Goal: Ask a question: Seek information or help from site administrators or community

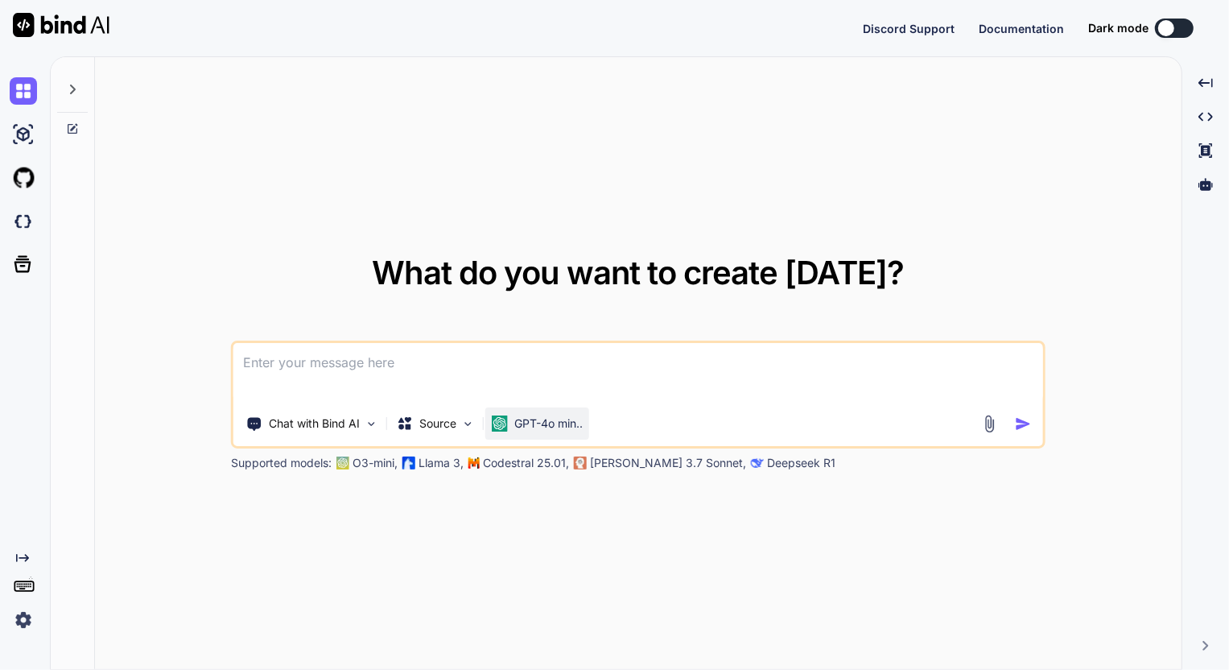
click at [530, 428] on p "GPT-4o min.." at bounding box center [548, 423] width 68 height 16
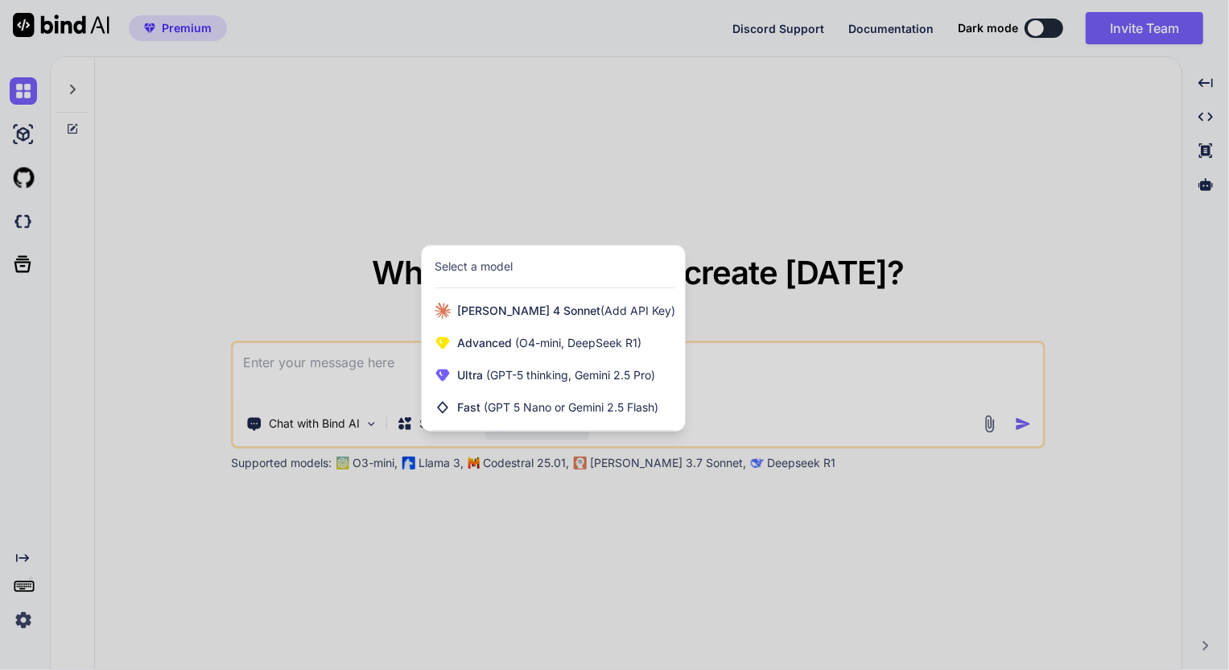
click at [996, 426] on div at bounding box center [614, 335] width 1229 height 670
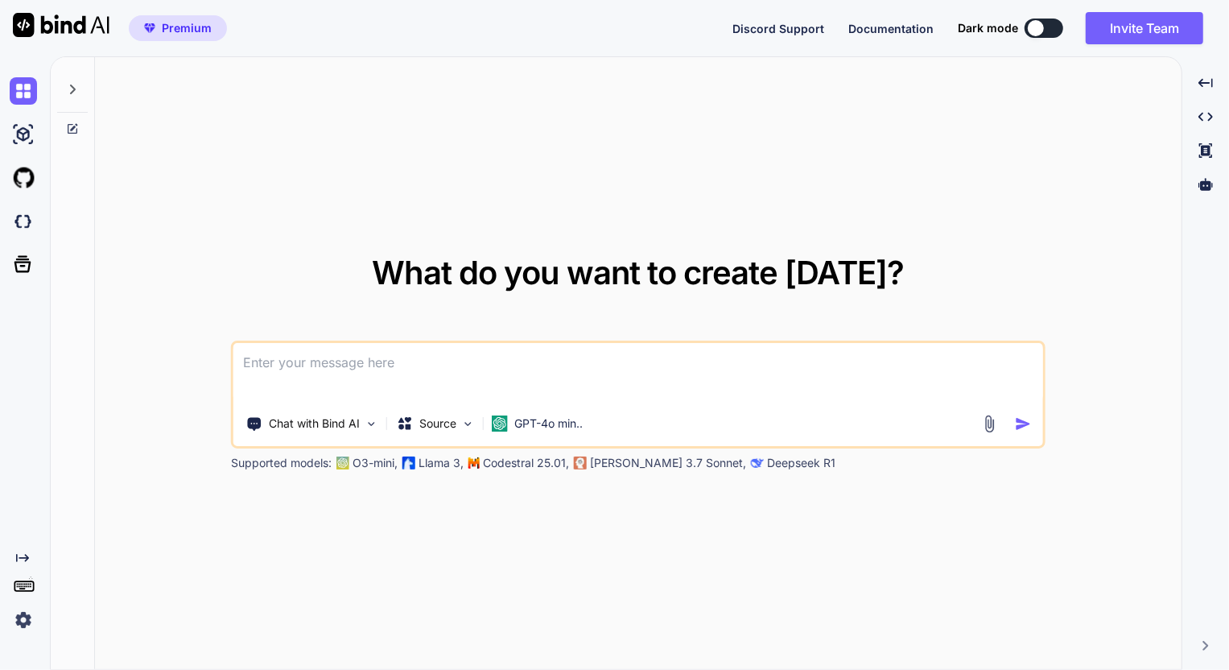
click at [992, 426] on img at bounding box center [989, 423] width 19 height 19
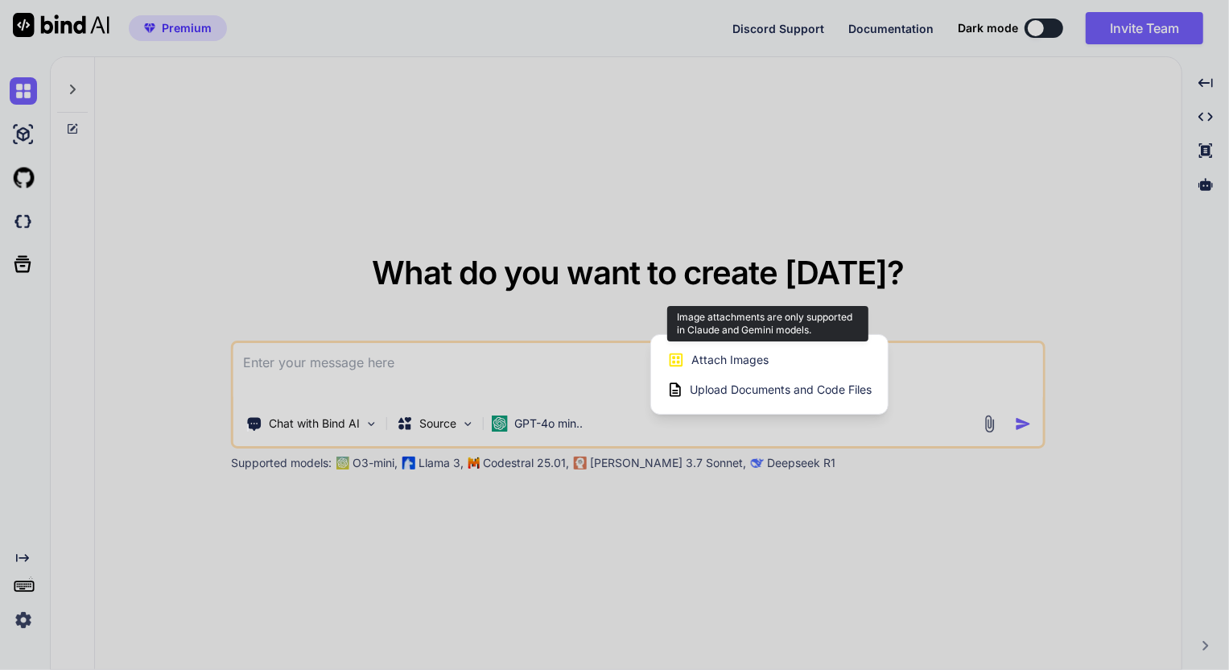
click at [796, 366] on div "Attach Images Image attachments are only supported in Claude and Gemini models." at bounding box center [769, 359] width 204 height 31
click at [757, 357] on span "Attach Images" at bounding box center [729, 360] width 77 height 16
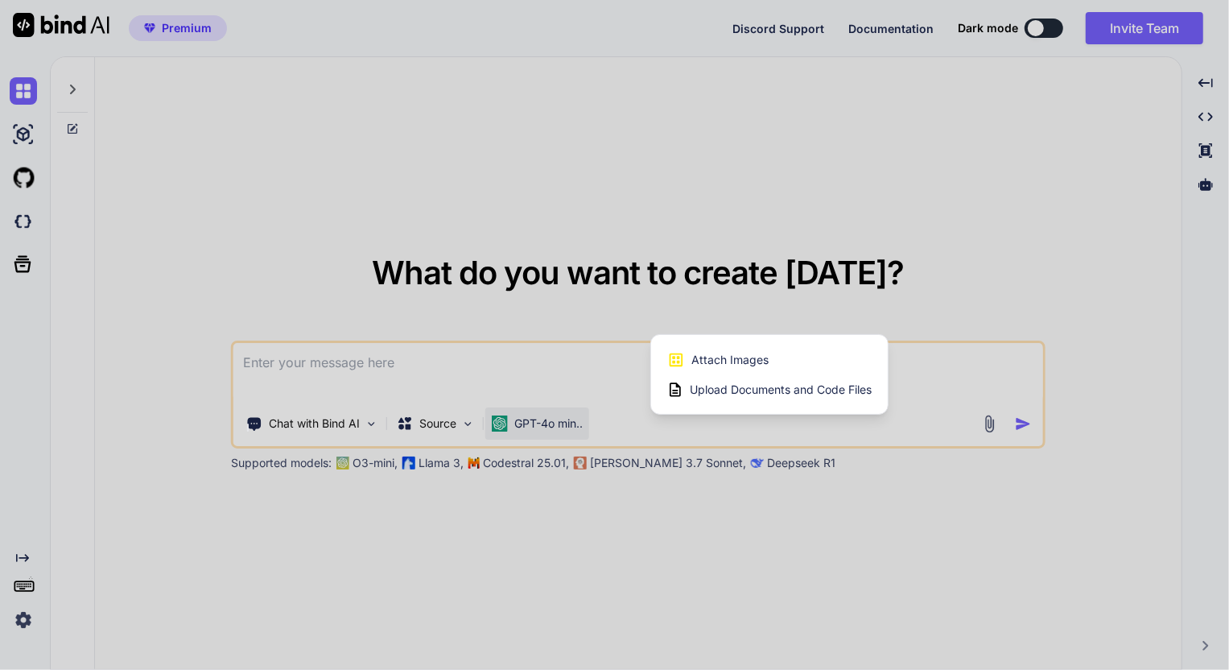
click at [574, 419] on div at bounding box center [614, 335] width 1229 height 670
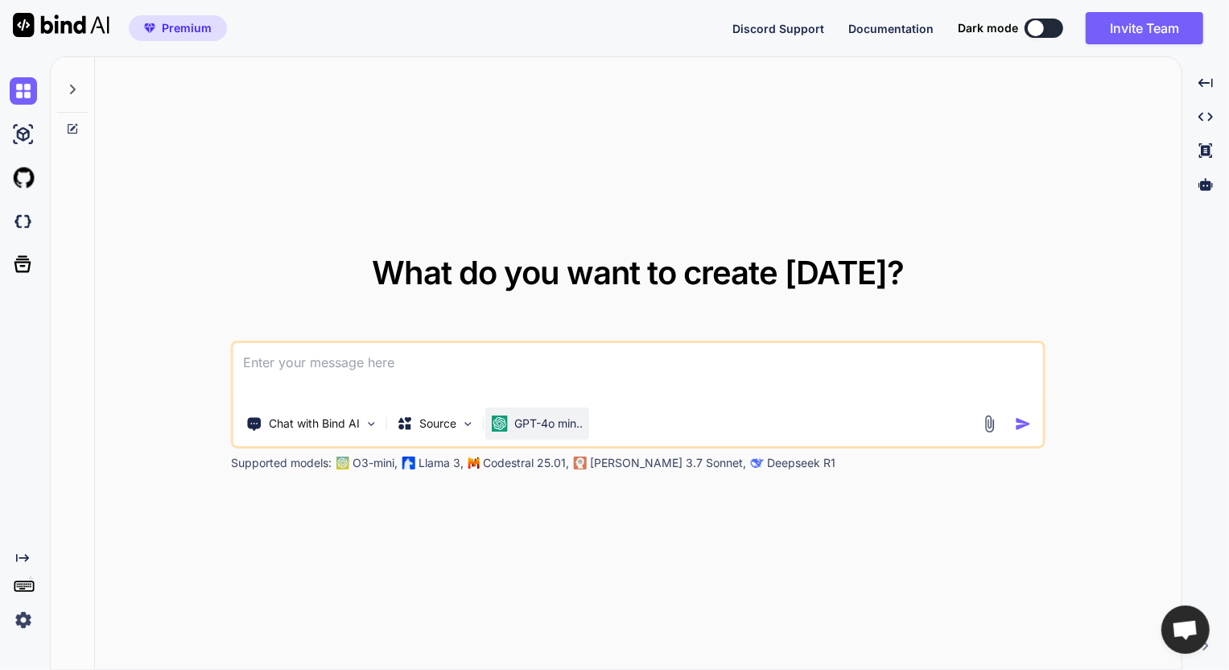
click at [560, 427] on p "GPT-4o min.." at bounding box center [548, 423] width 68 height 16
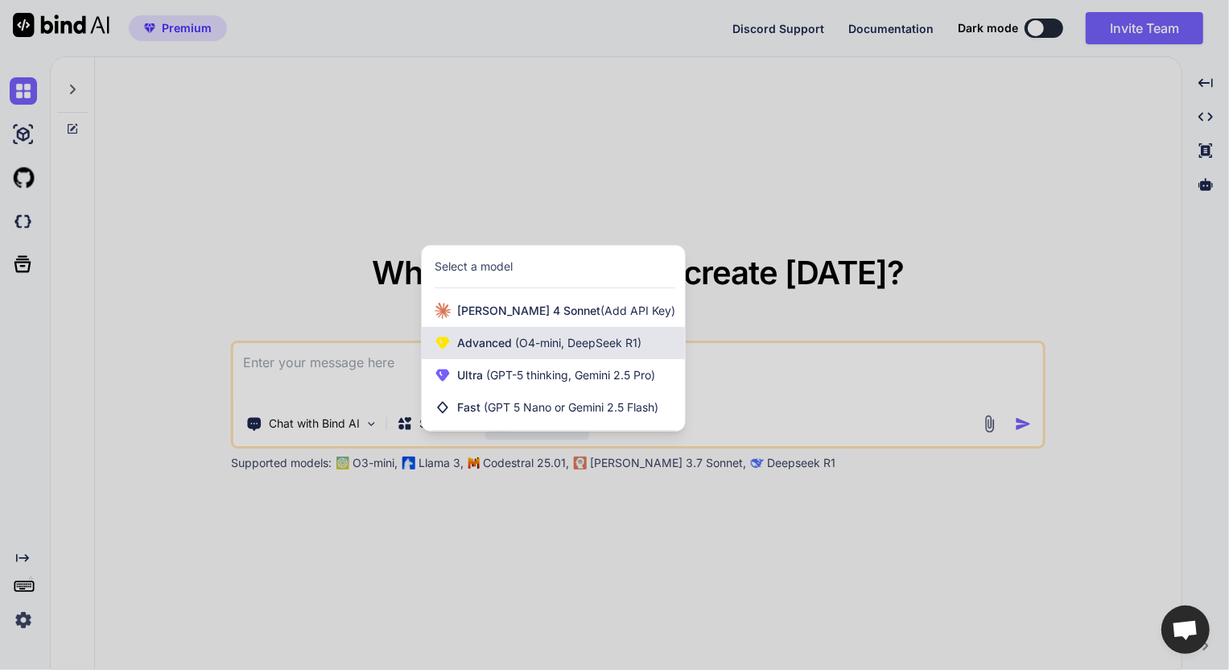
click at [567, 336] on span "(O4-mini, DeepSeek R1)" at bounding box center [577, 343] width 130 height 14
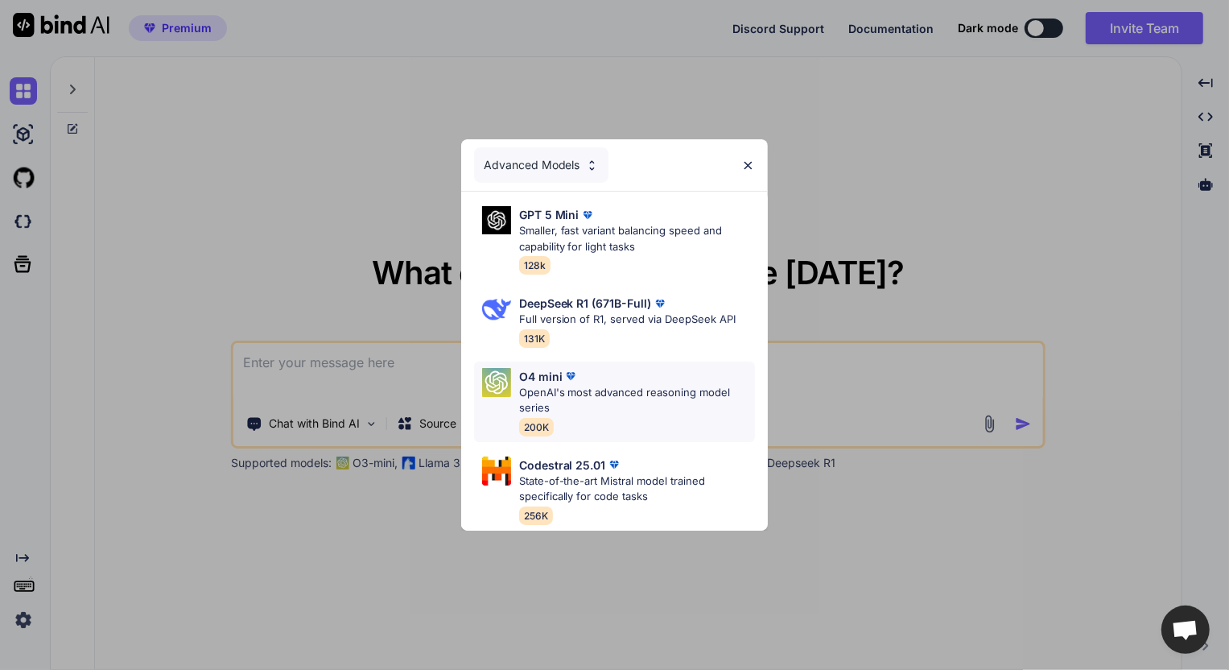
click at [591, 391] on p "OpenAI's most advanced reasoning model series" at bounding box center [637, 400] width 237 height 31
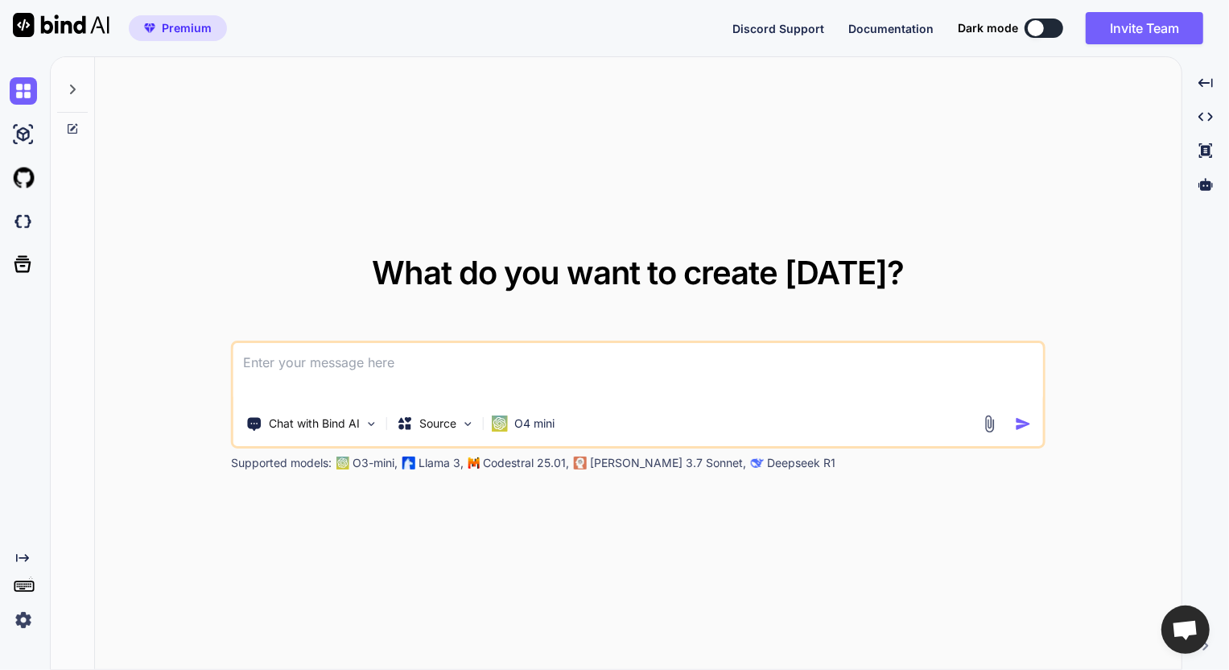
click at [992, 427] on img at bounding box center [989, 423] width 19 height 19
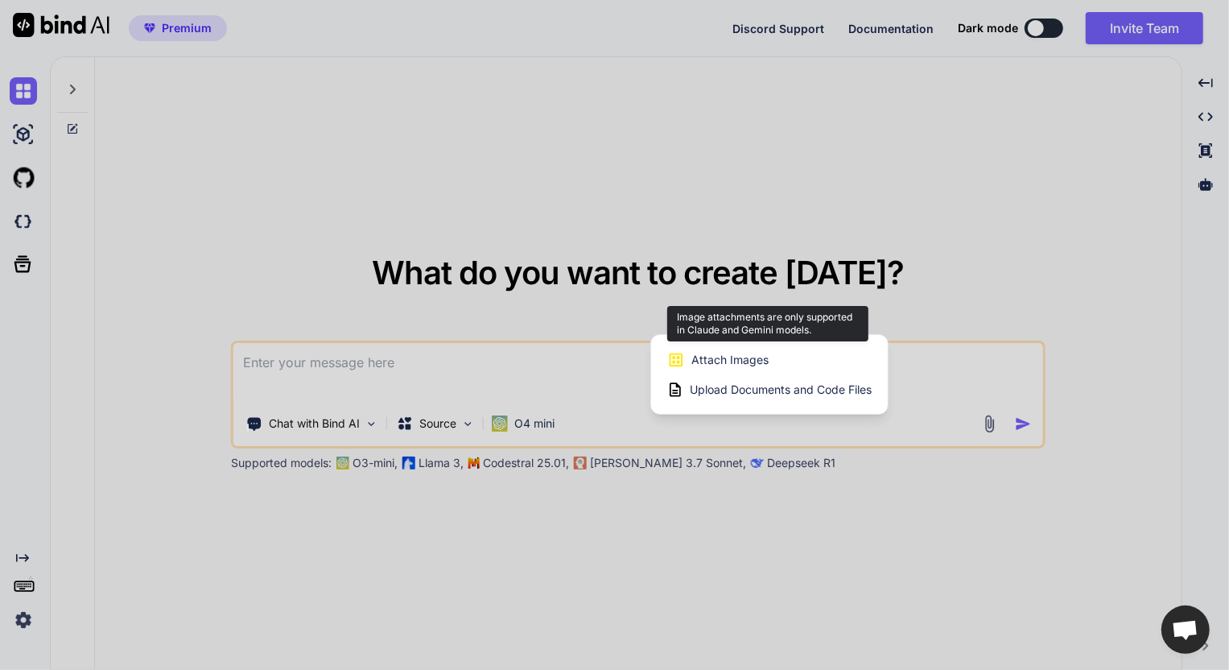
click at [824, 363] on div "Attach Images Image attachments are only supported in Claude and Gemini models." at bounding box center [769, 359] width 204 height 31
click at [528, 385] on div at bounding box center [614, 335] width 1229 height 670
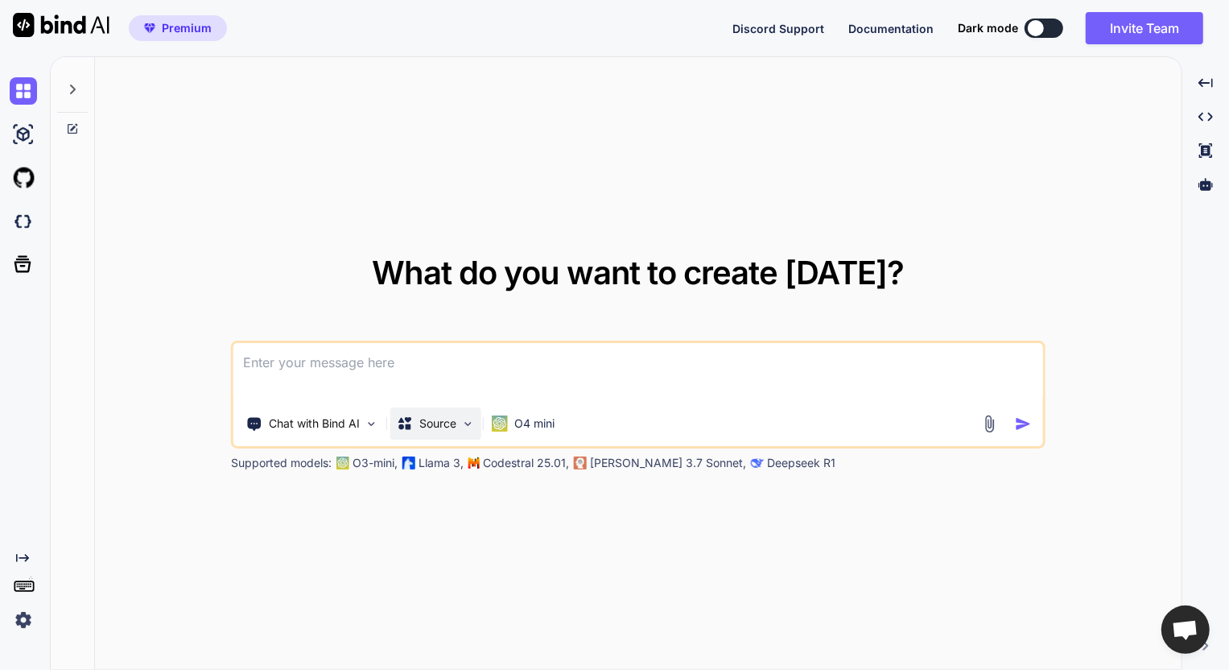
click at [470, 426] on img at bounding box center [468, 424] width 14 height 14
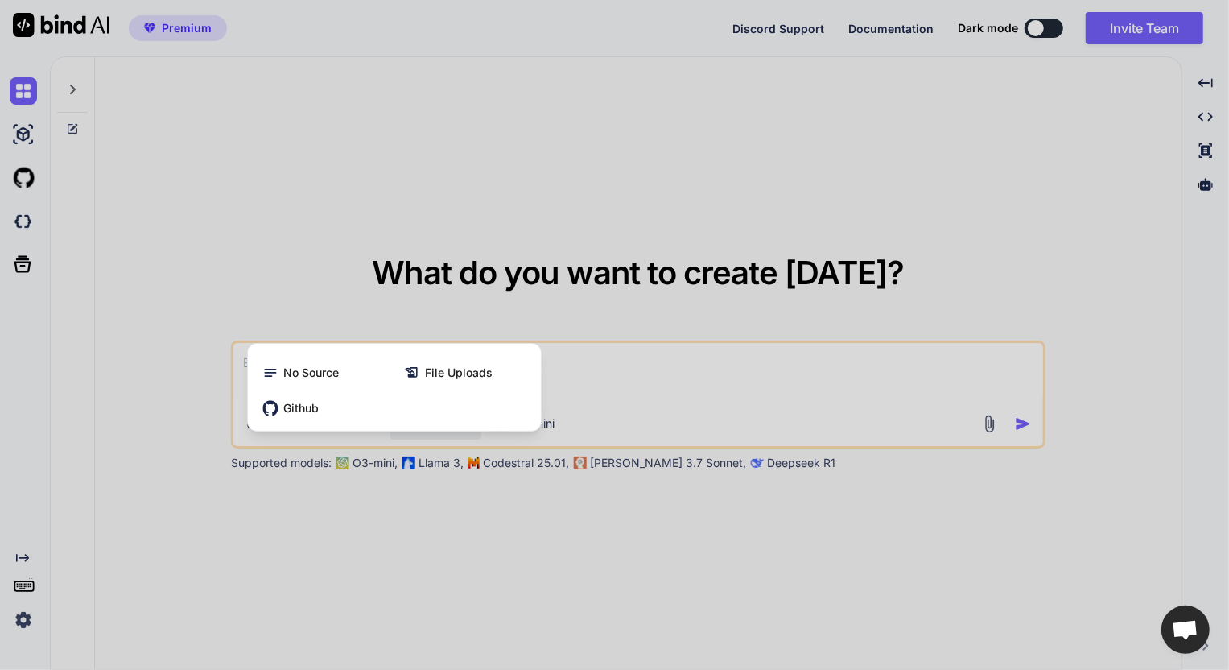
click at [626, 386] on div at bounding box center [614, 335] width 1229 height 670
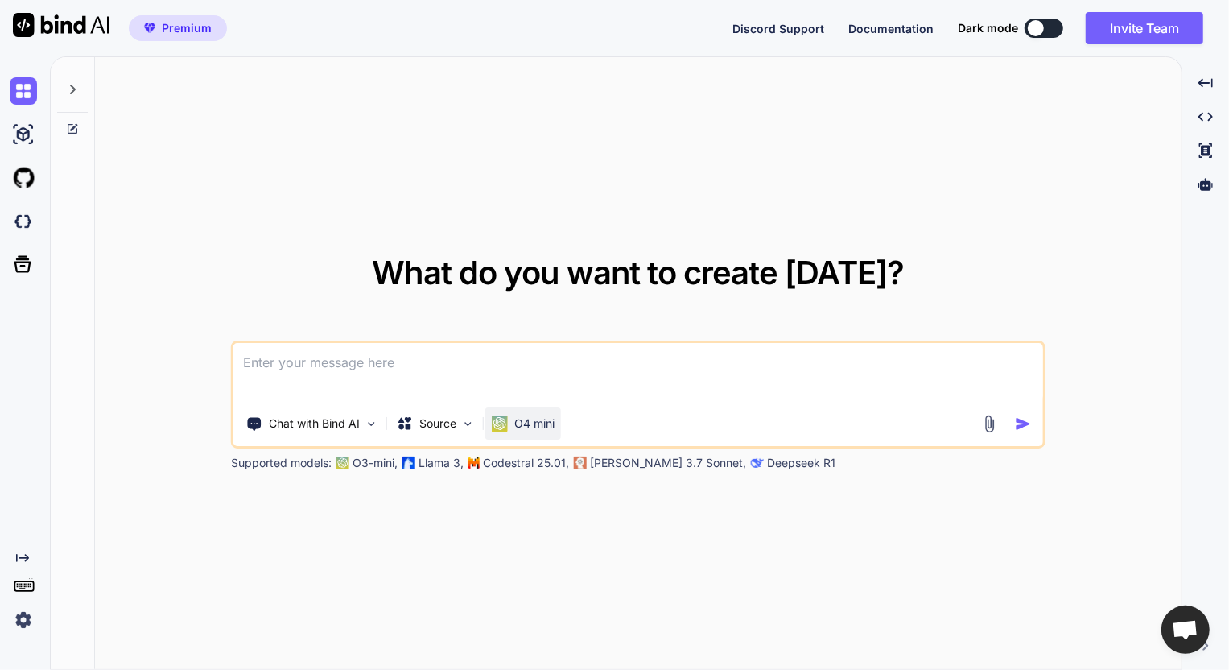
click at [538, 424] on p "O4 mini" at bounding box center [534, 423] width 40 height 16
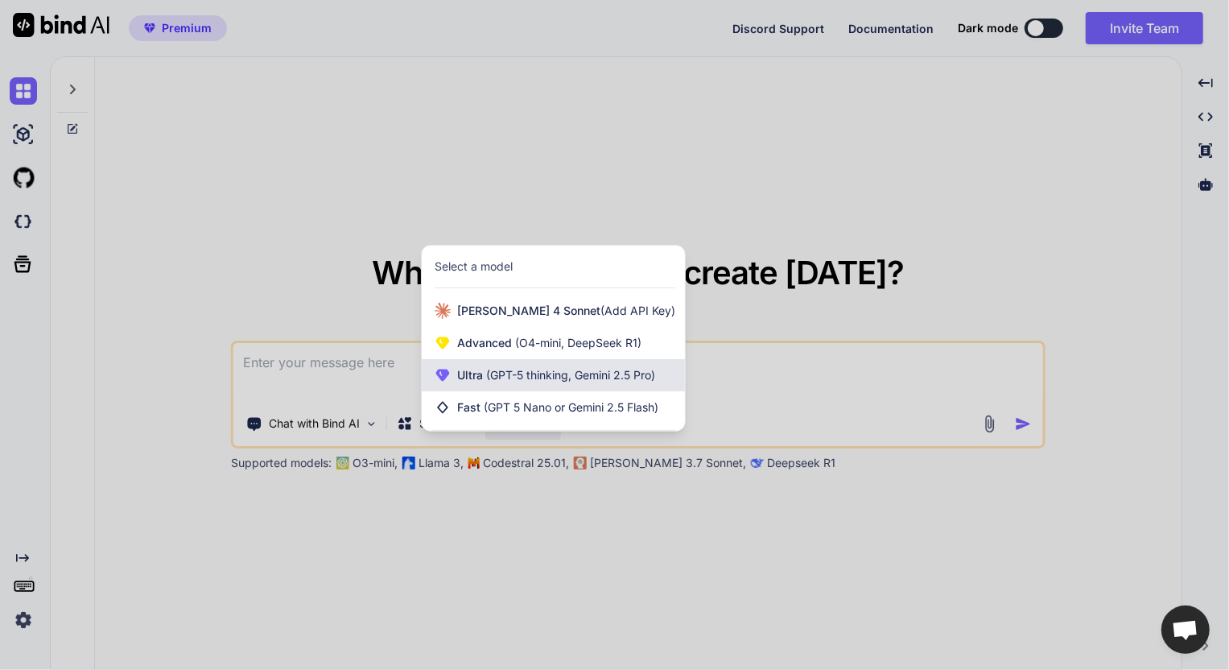
click at [572, 377] on span "(GPT-5 thinking, Gemini 2.5 Pro)" at bounding box center [569, 375] width 172 height 14
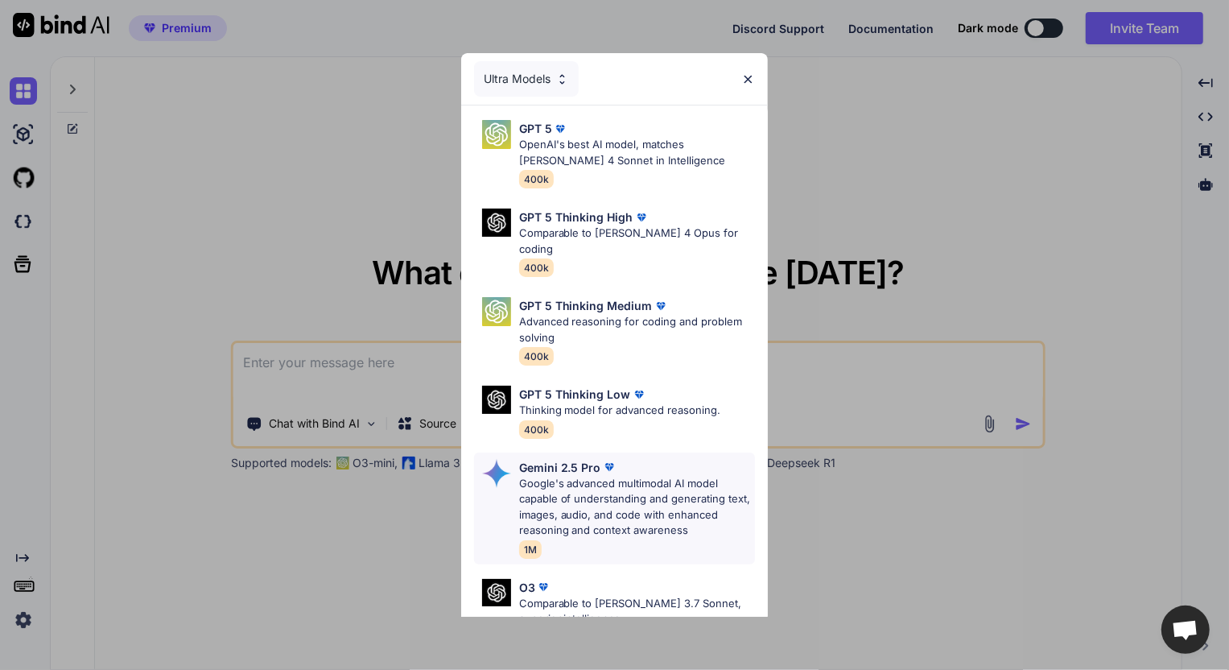
click at [603, 476] on p "Google's advanced multimodal AI model capable of understanding and generating t…" at bounding box center [637, 507] width 237 height 63
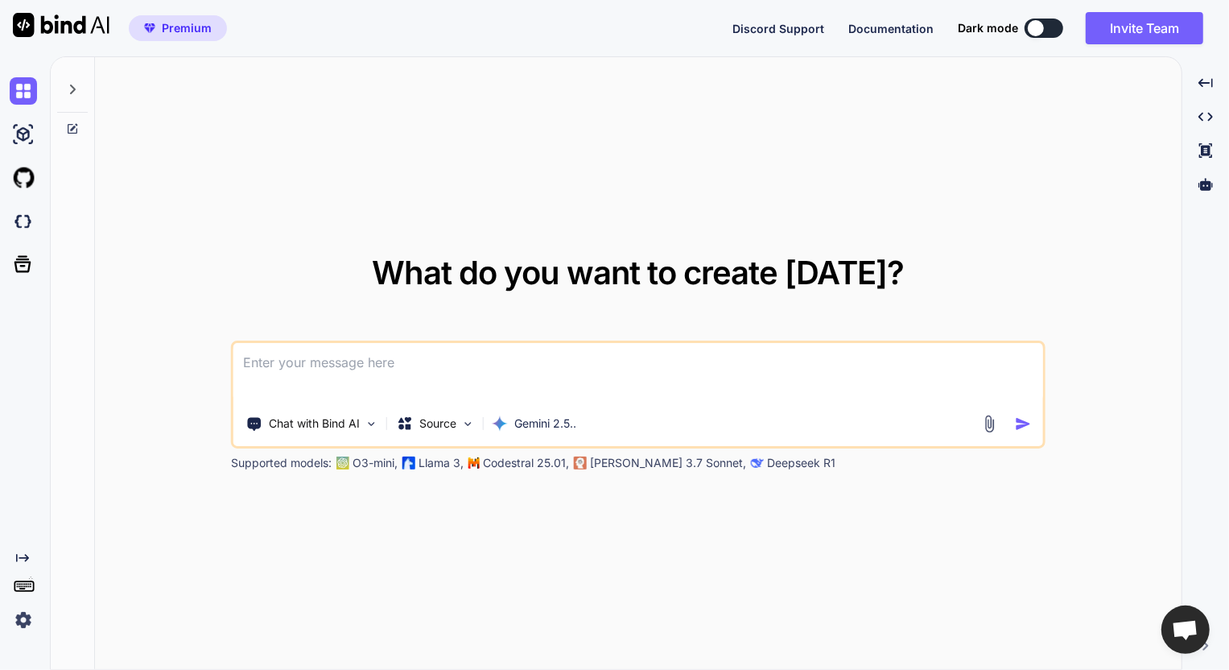
click at [991, 421] on img at bounding box center [989, 423] width 19 height 19
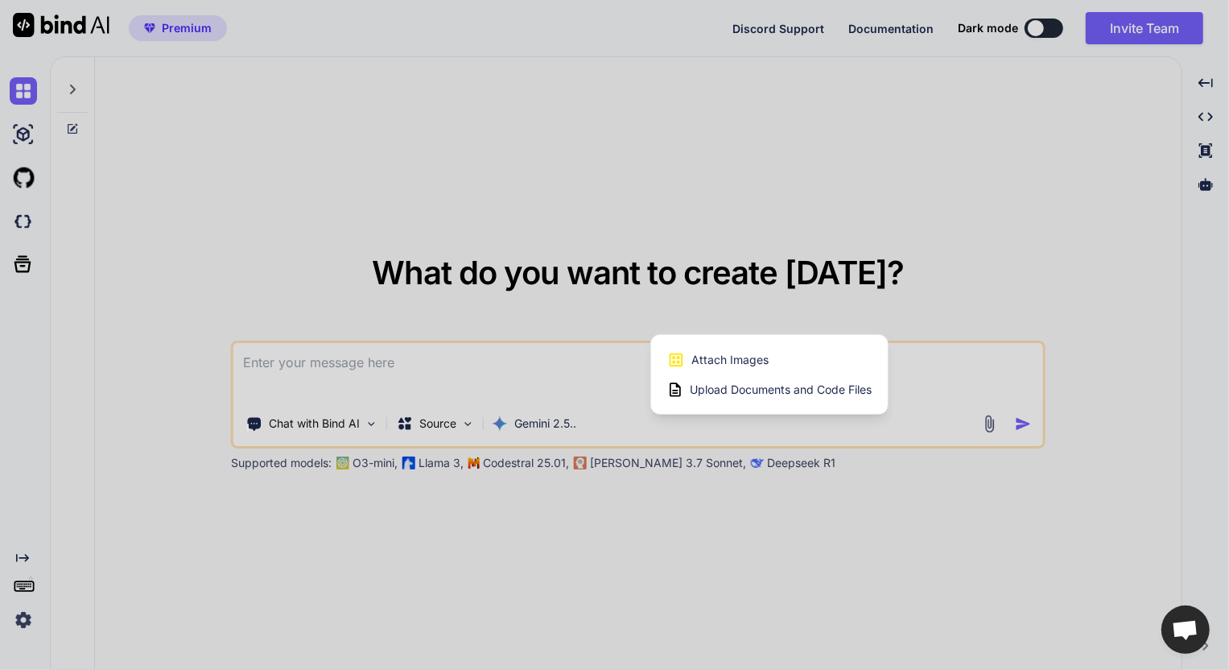
click at [788, 364] on div "Attach Images Image attachments are only supported in Claude and Gemini models." at bounding box center [769, 359] width 204 height 31
type textarea "x"
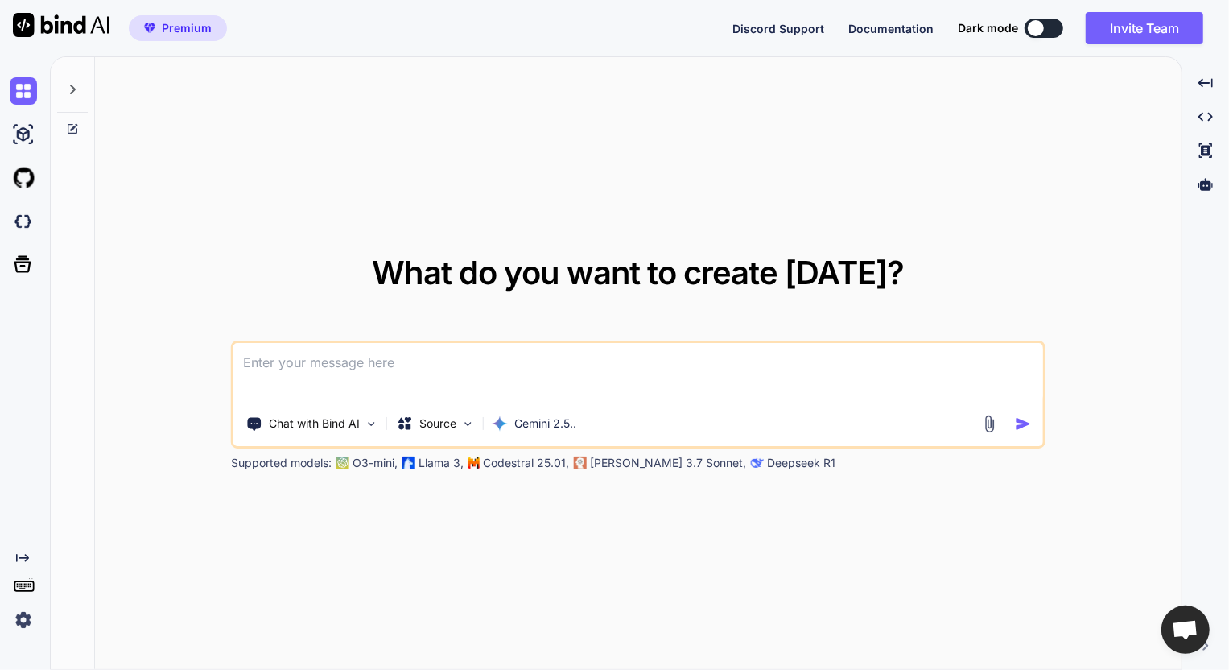
type input "C:\fakepath\screenshot.8.png"
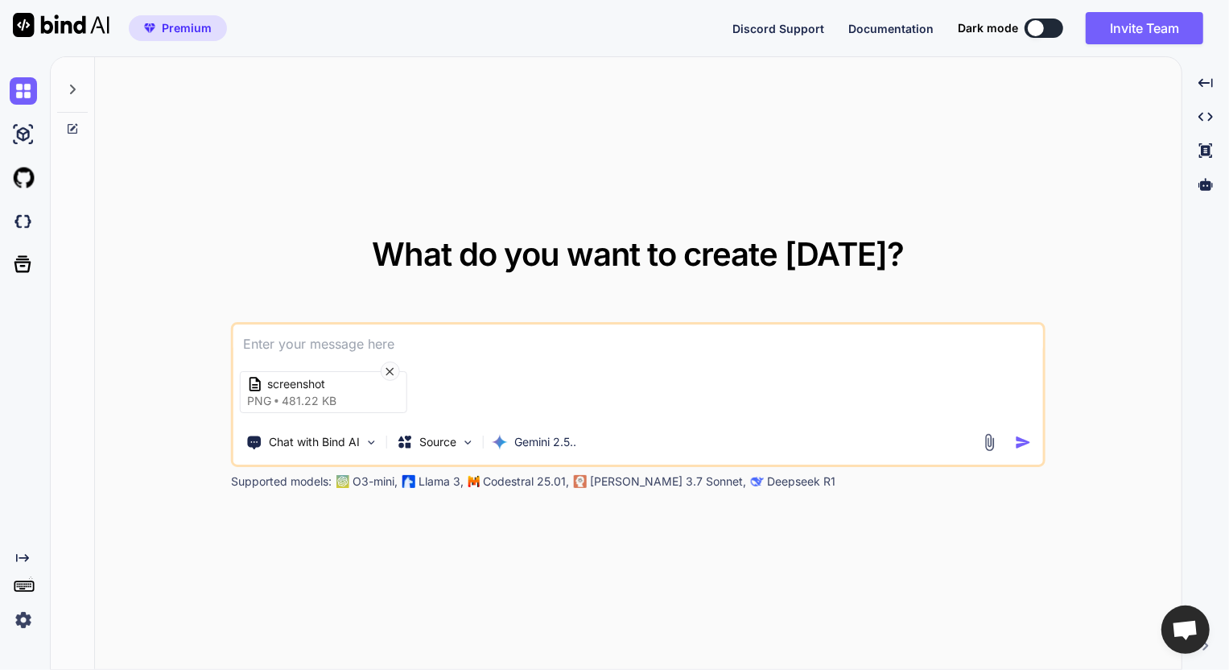
click at [391, 338] on textarea at bounding box center [638, 338] width 810 height 29
type textarea "Gõ lại chữ trong hình"
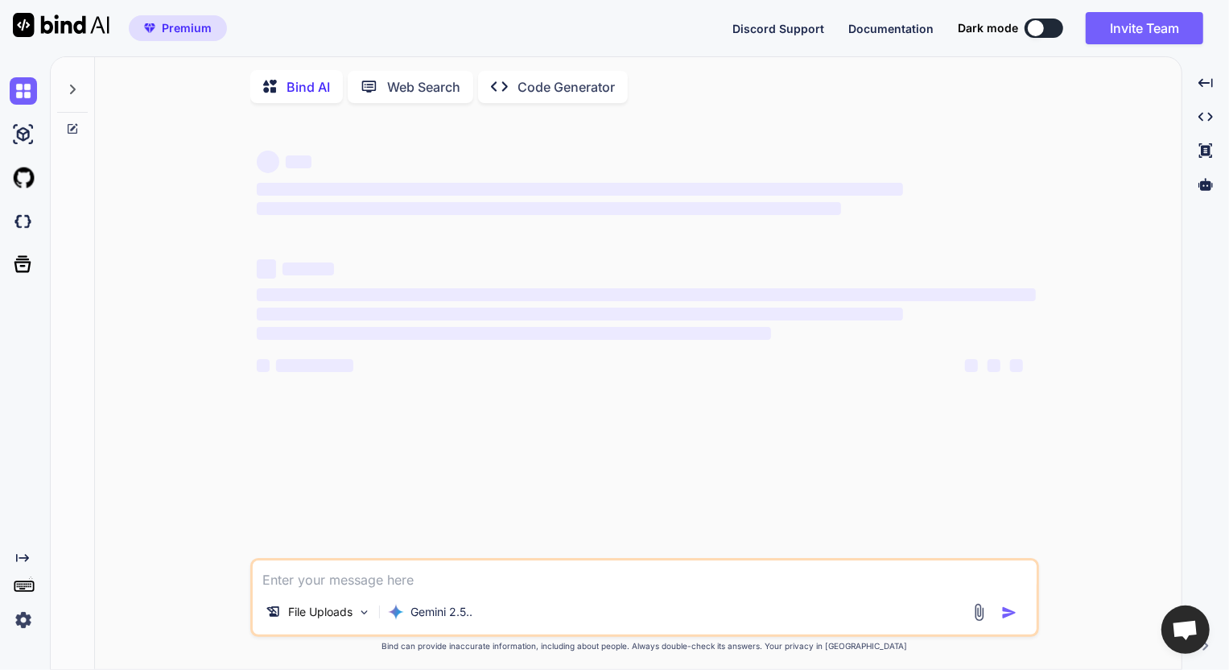
scroll to position [6, 0]
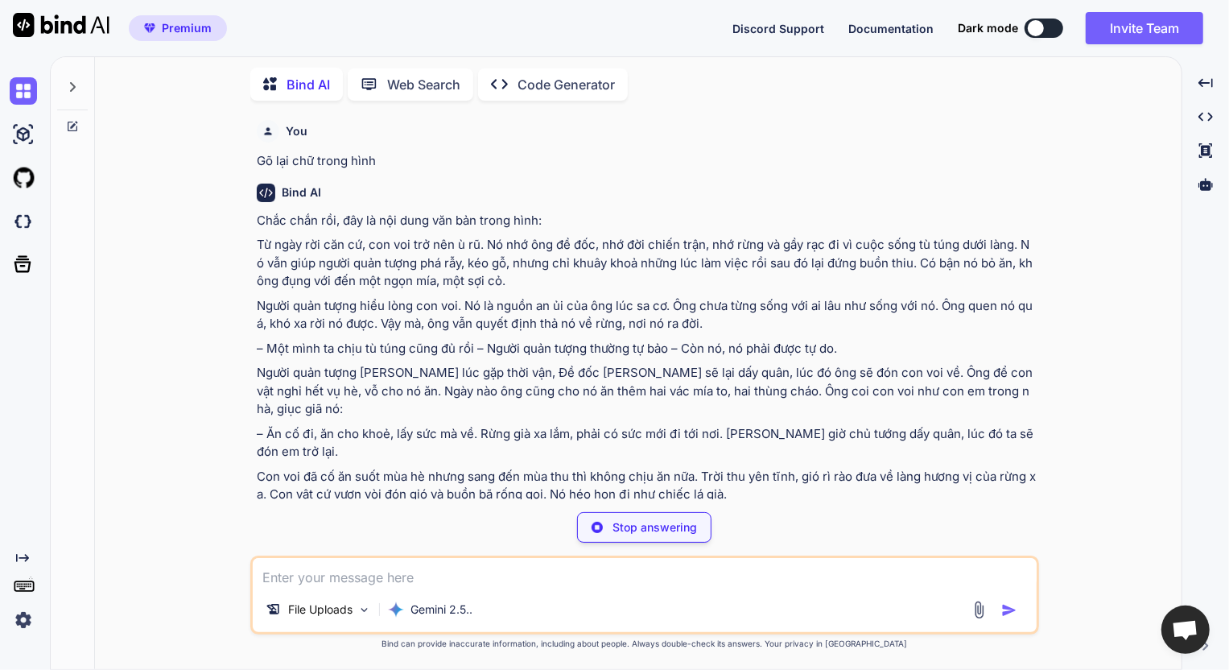
click at [929, 176] on div "Bind AI Chắc chắn rồi, đây là nội dung văn bản trong hình: Từ ngày rời căn cứ, …" at bounding box center [646, 406] width 779 height 470
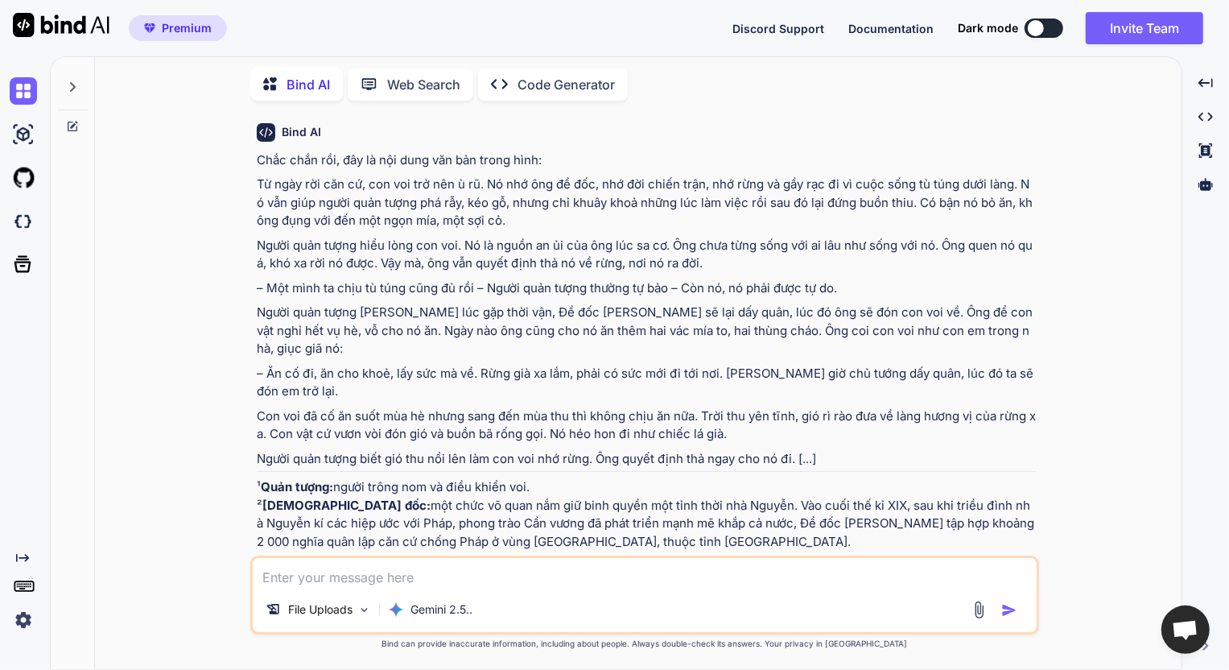
scroll to position [65, 0]
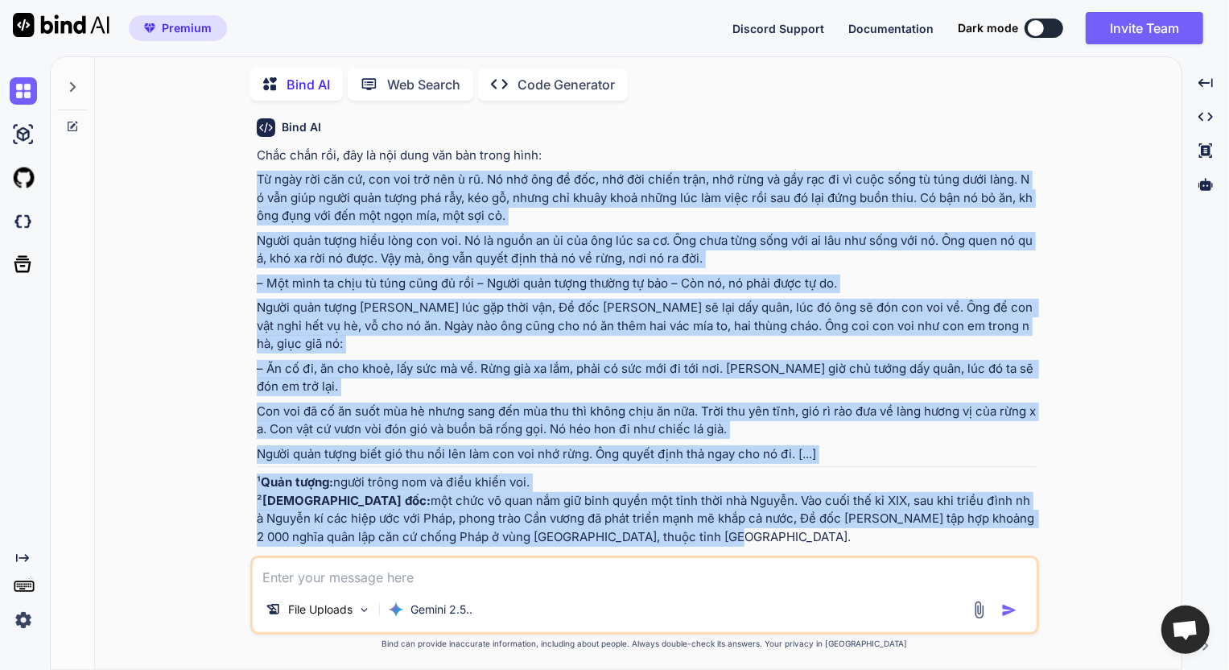
drag, startPoint x: 600, startPoint y: 520, endPoint x: 251, endPoint y: 176, distance: 489.4
click at [251, 176] on div "You Gõ lại chữ trong hình Bind AI Chắc chắn rồi, đây là nội dung văn bản trong …" at bounding box center [644, 390] width 789 height 555
copy div "Từ ngày rời căn cứ, con voi trở nên ù rũ. Nó nhớ ông đề đốc, nhớ đời chiến trận…"
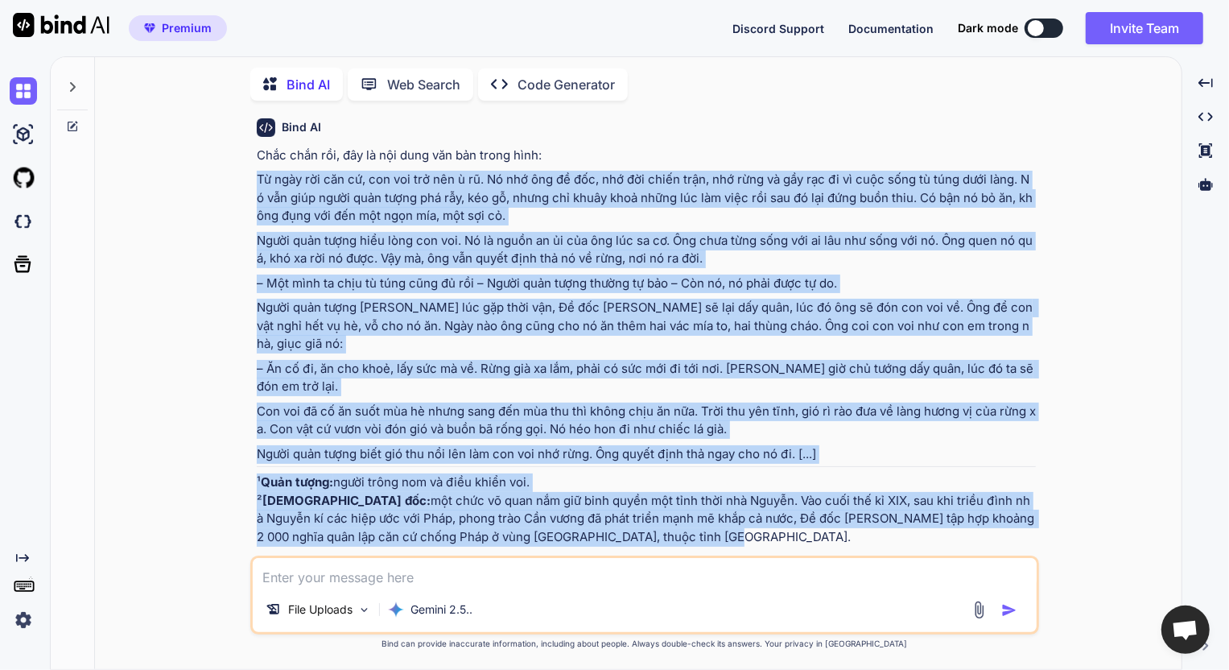
click at [197, 544] on div "You Gõ lại chữ trong hình Bind AI Chắc chắn rồi, đây là nội dung văn bản trong …" at bounding box center [645, 390] width 1074 height 555
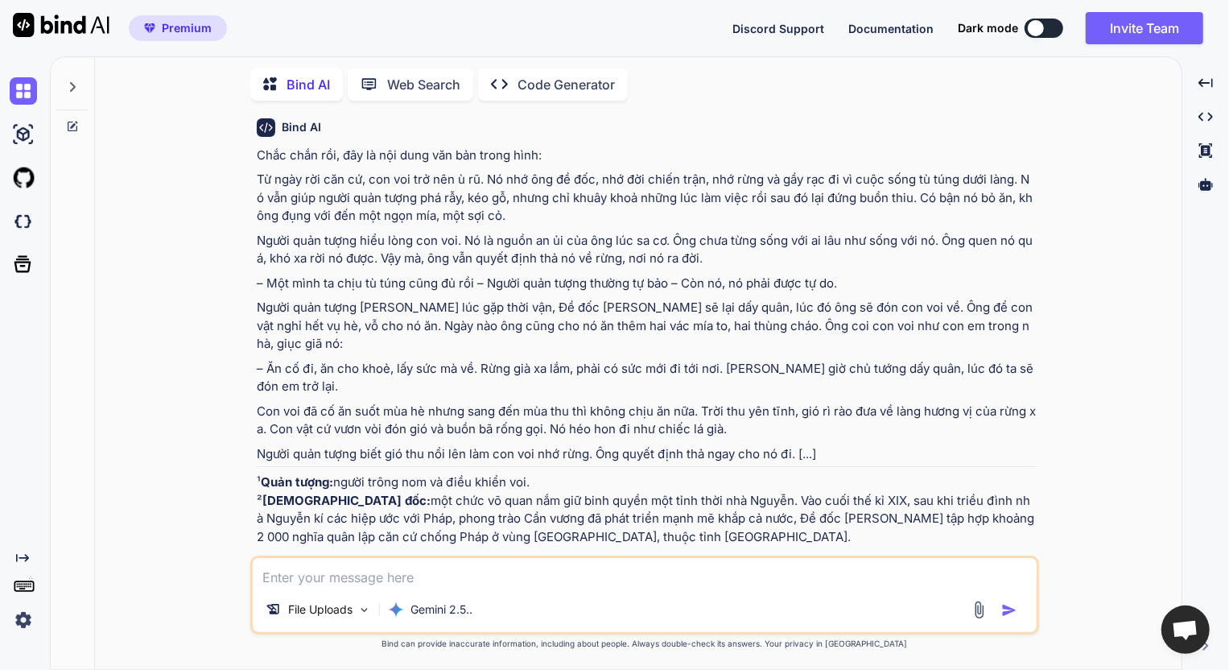
click at [315, 579] on textarea at bounding box center [645, 572] width 784 height 29
type textarea "L"
type textarea "Gõ lại chữ"
click at [975, 609] on img at bounding box center [979, 609] width 19 height 19
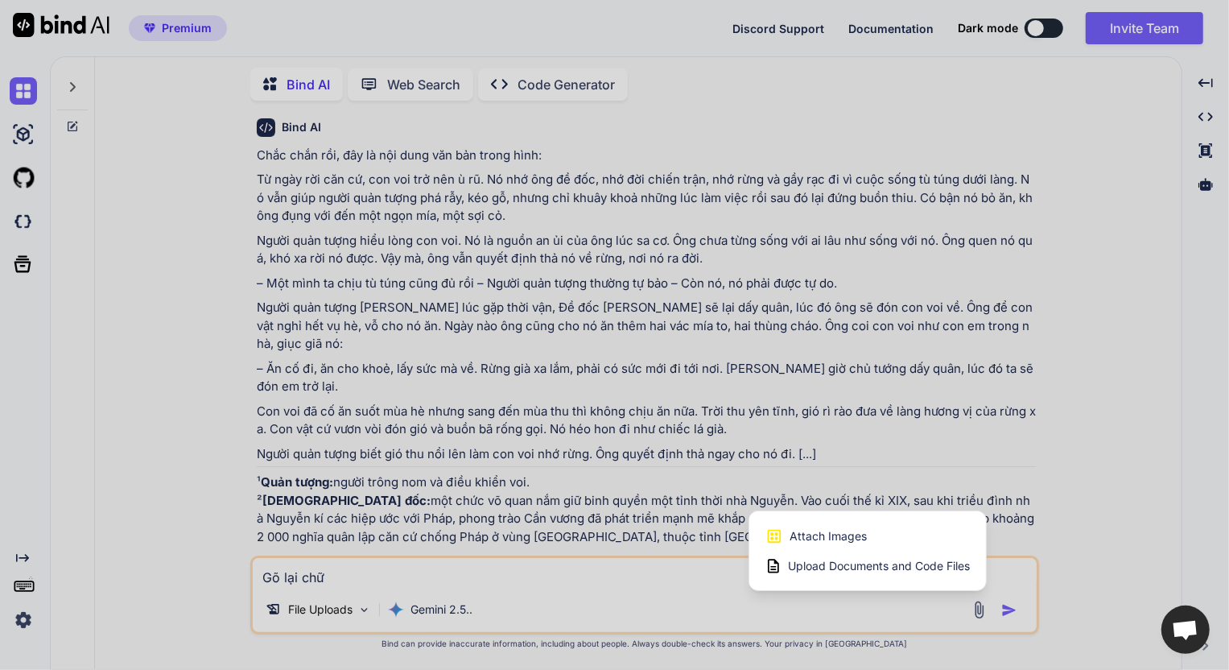
click at [855, 538] on span "Attach Images" at bounding box center [828, 536] width 77 height 16
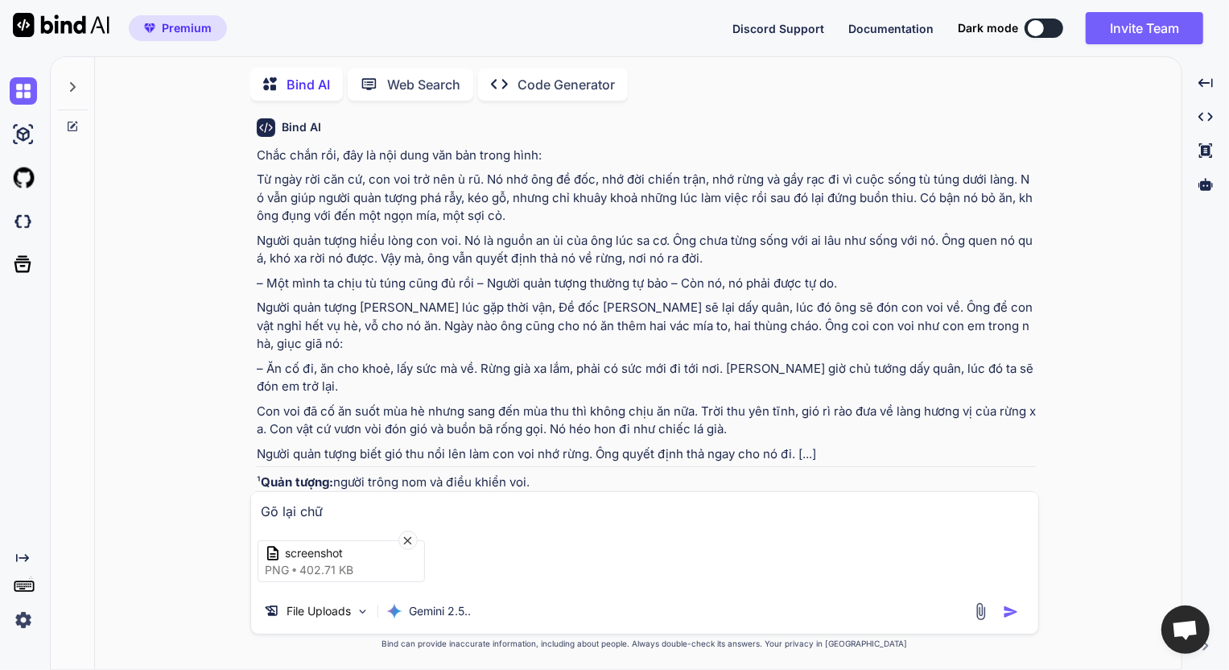
click at [1012, 613] on img "button" at bounding box center [1011, 612] width 16 height 16
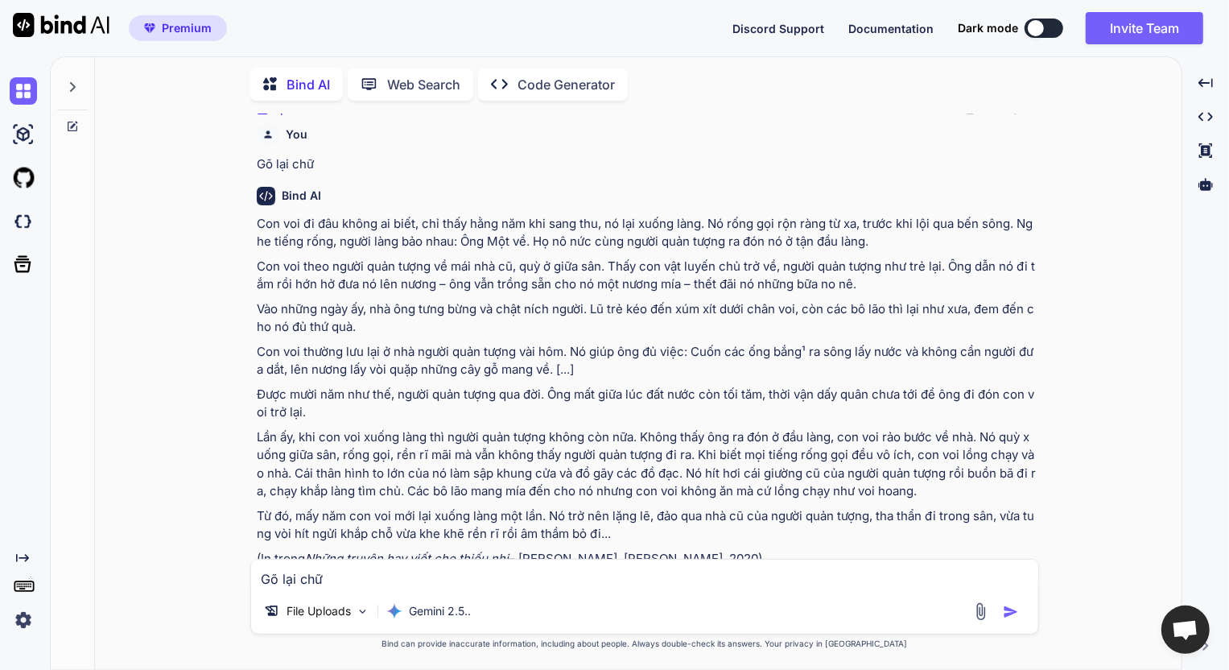
scroll to position [525, 0]
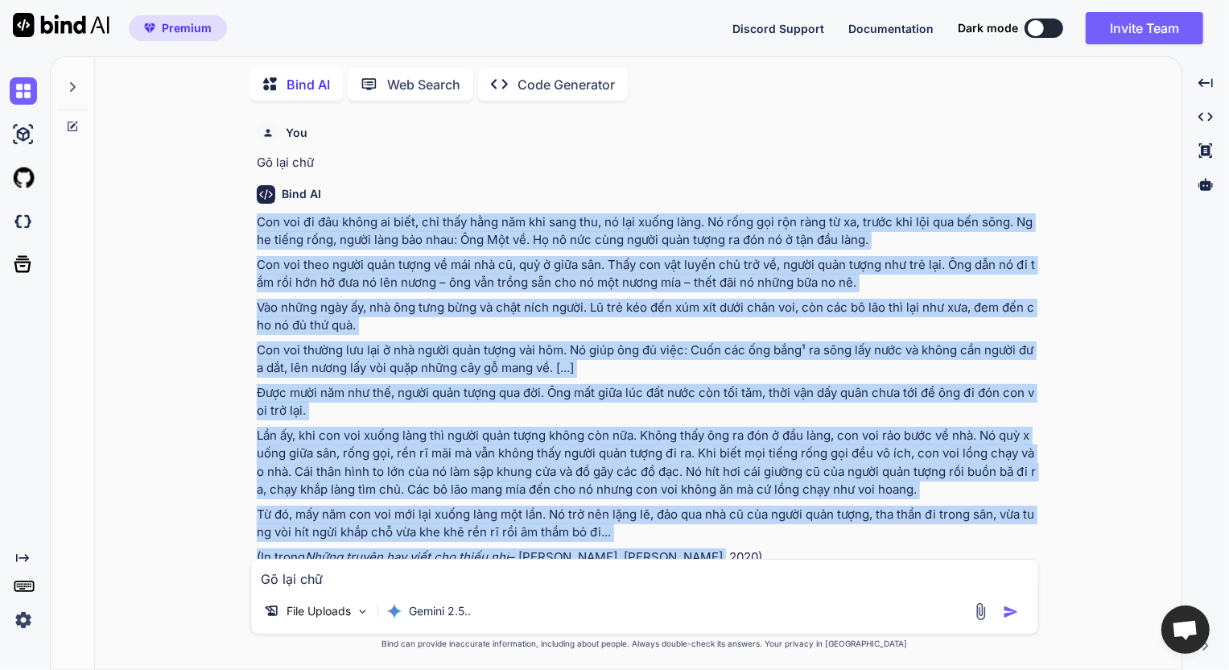
drag, startPoint x: 258, startPoint y: 198, endPoint x: 728, endPoint y: 539, distance: 581.5
click at [724, 539] on div "Con voi đi đâu không ai biết, chỉ thấy hằng năm khi sang thu, nó lại xuống làng…" at bounding box center [646, 389] width 779 height 353
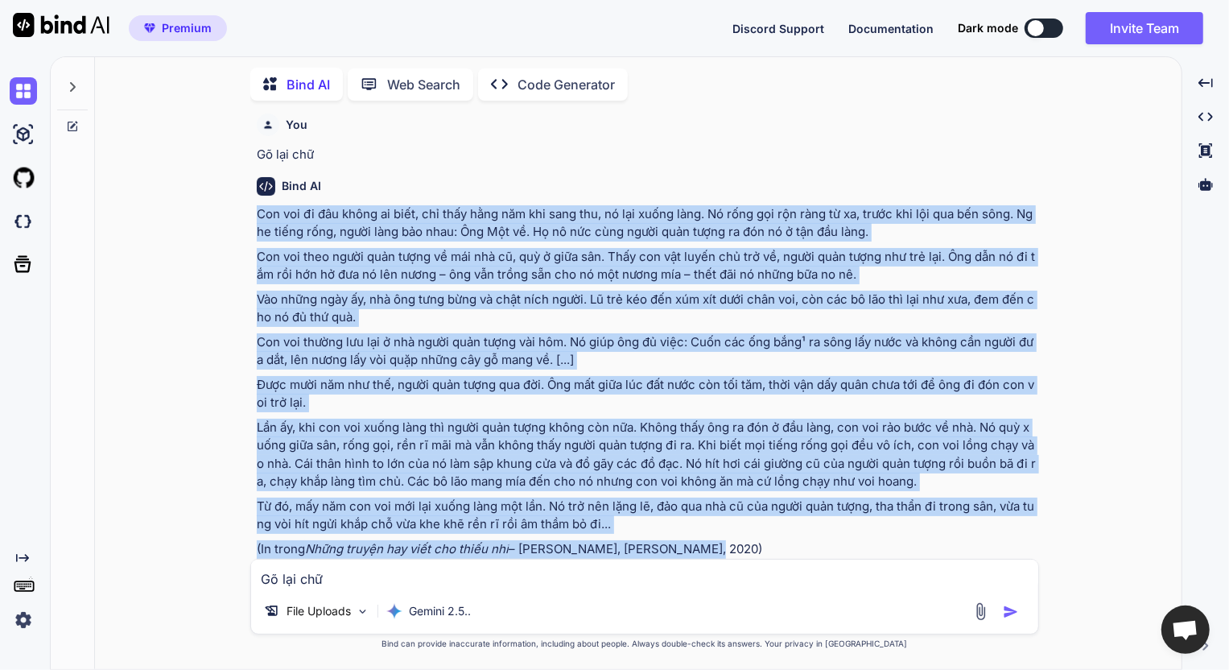
scroll to position [542, 0]
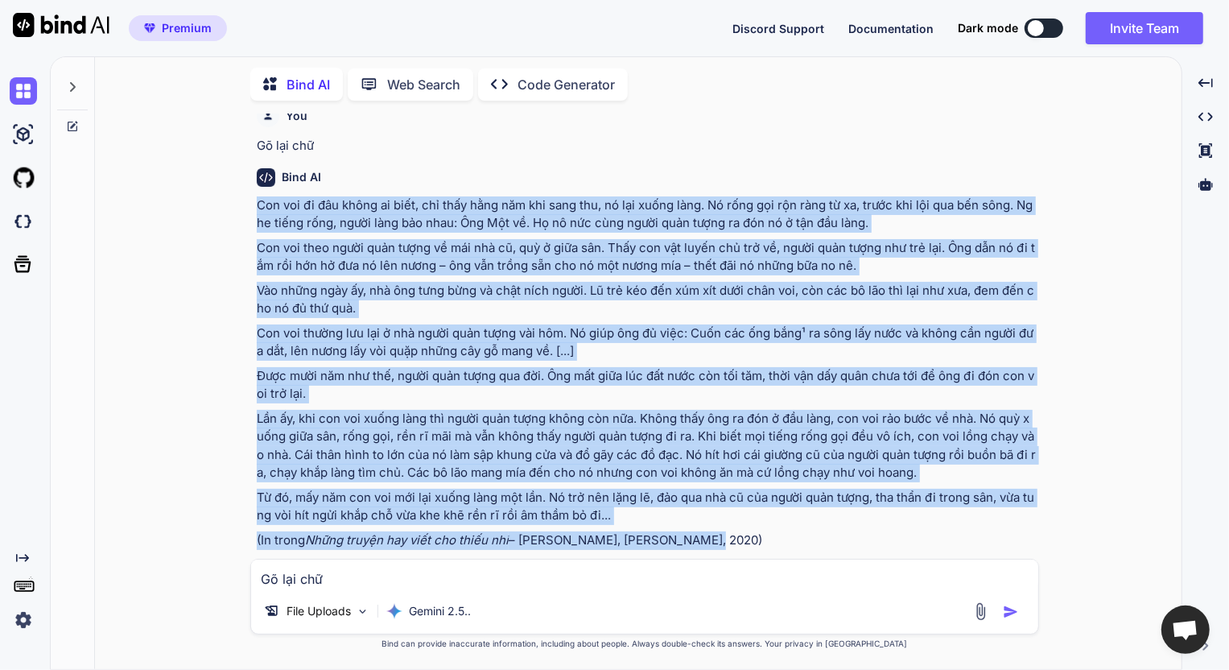
copy div "Con voi đi đâu không ai biết, chỉ thấy hằng năm khi sang thu, nó lại xuống làng…"
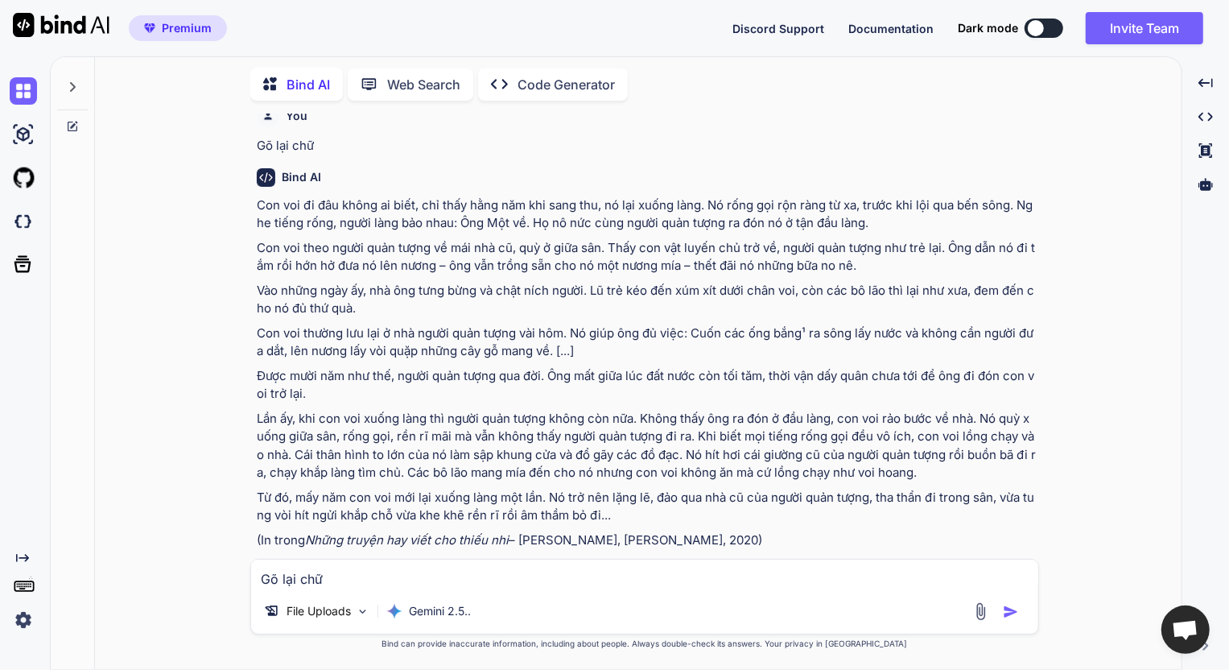
click at [698, 562] on div "Created with Pixso. Open in Editor" at bounding box center [646, 570] width 779 height 16
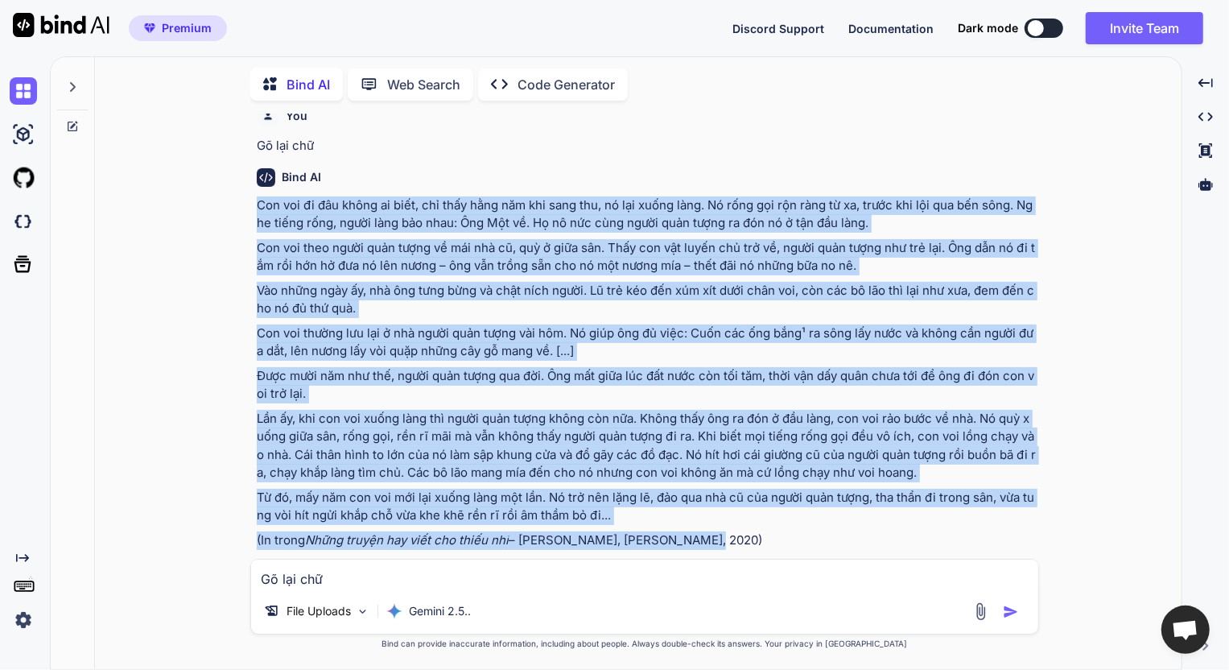
drag, startPoint x: 707, startPoint y: 522, endPoint x: 245, endPoint y: 192, distance: 568.8
click at [245, 192] on div "You Gõ lại chữ trong hình Bind AI Chắc chắn rồi, đây là nội dung văn bản trong …" at bounding box center [645, 390] width 1074 height 555
copy div "Con voi đi đâu không ai biết, chỉ thấy hằng năm khi sang thu, nó lại xuống làng…"
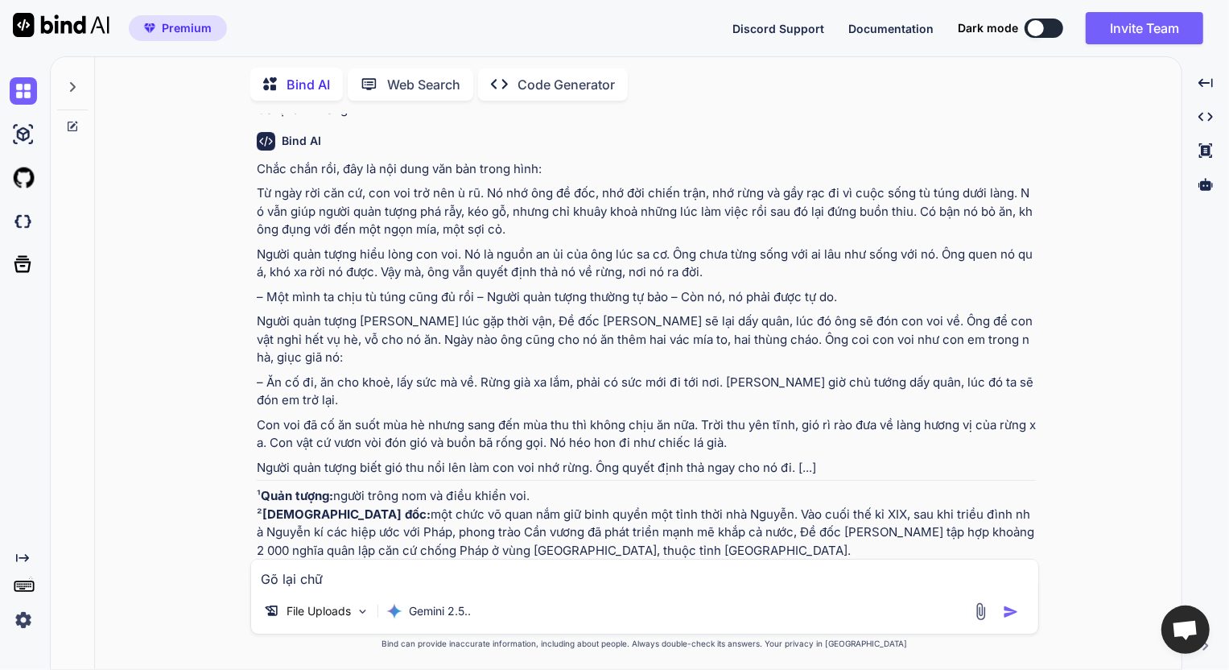
scroll to position [30, 0]
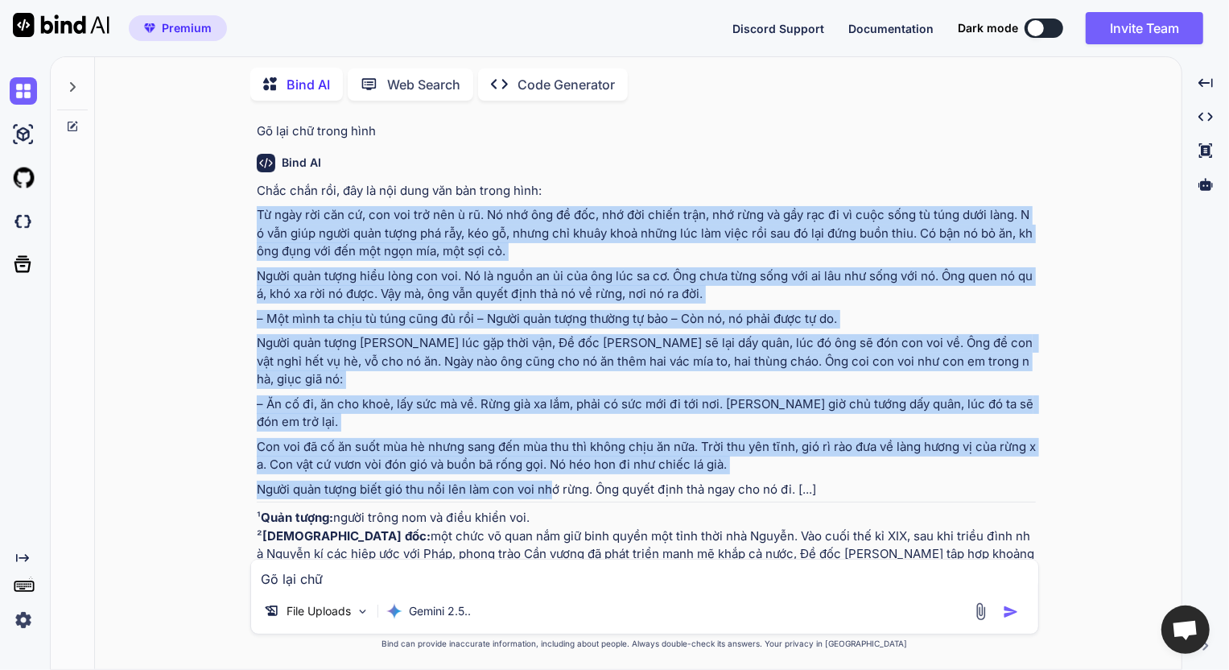
drag, startPoint x: 259, startPoint y: 212, endPoint x: 583, endPoint y: 480, distance: 420.1
click at [562, 472] on div "Chắc chắn rồi, đây là nội dung văn bản trong hình: Từ ngày rời căn cứ, con voi …" at bounding box center [646, 382] width 779 height 400
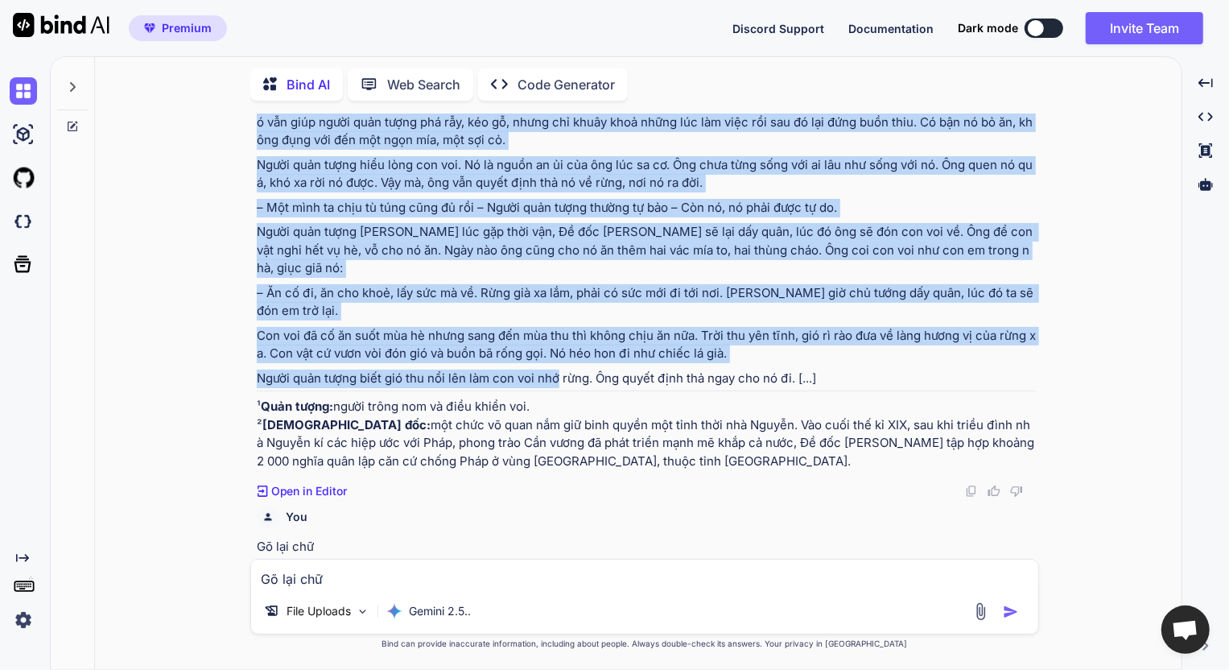
scroll to position [176, 0]
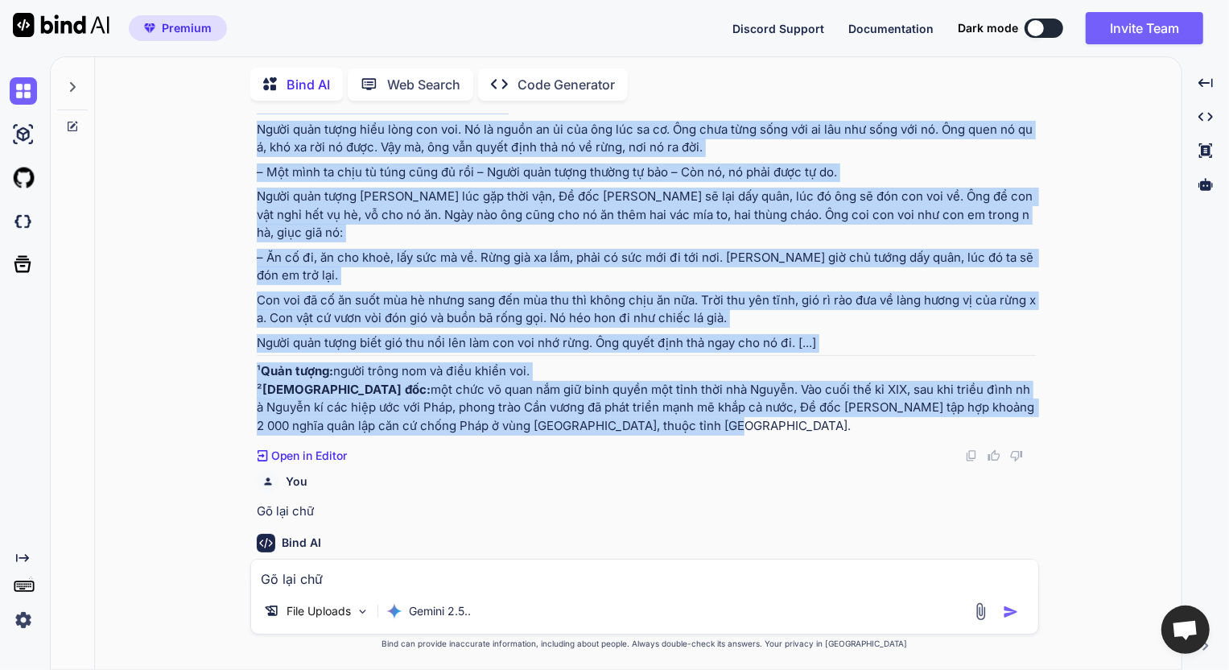
click at [624, 410] on p "¹ Quản tượng: người trông nom và điều khiển voi. ² Đề đốc: một chức võ quan nắm…" at bounding box center [646, 398] width 779 height 72
copy div "Từ ngày rời căn cứ, con voi trở nên ù rũ. Nó nhớ ông đề đốc, nhớ đời chiến trận…"
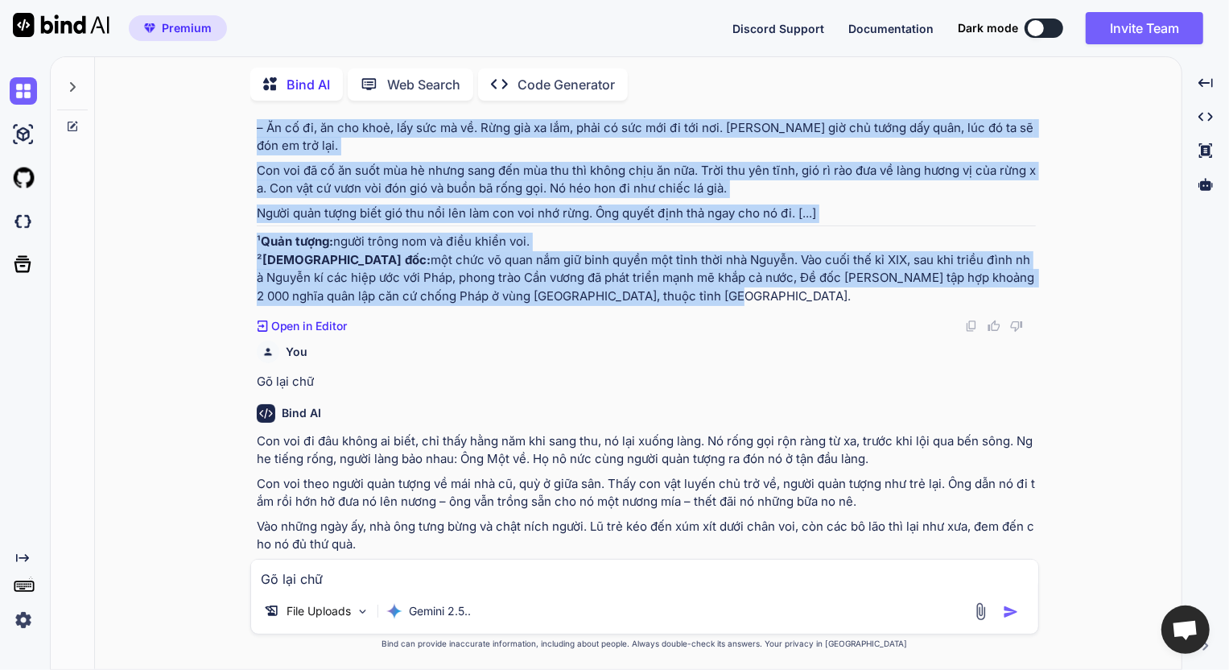
scroll to position [395, 0]
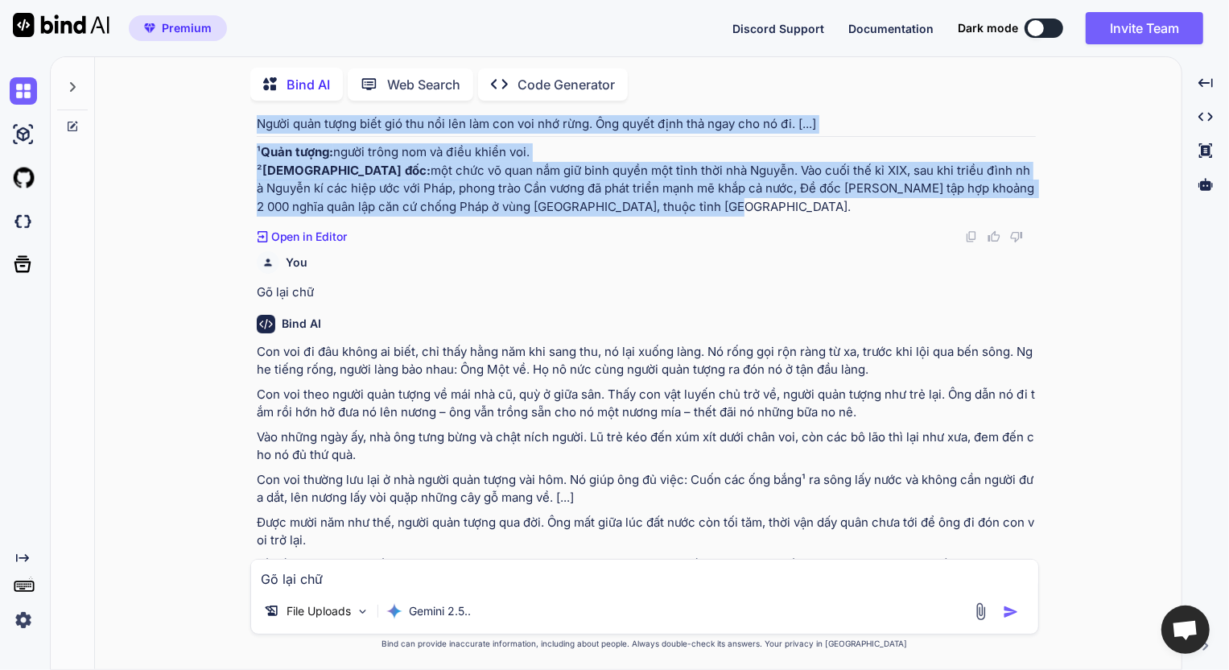
click at [979, 605] on img at bounding box center [980, 611] width 19 height 19
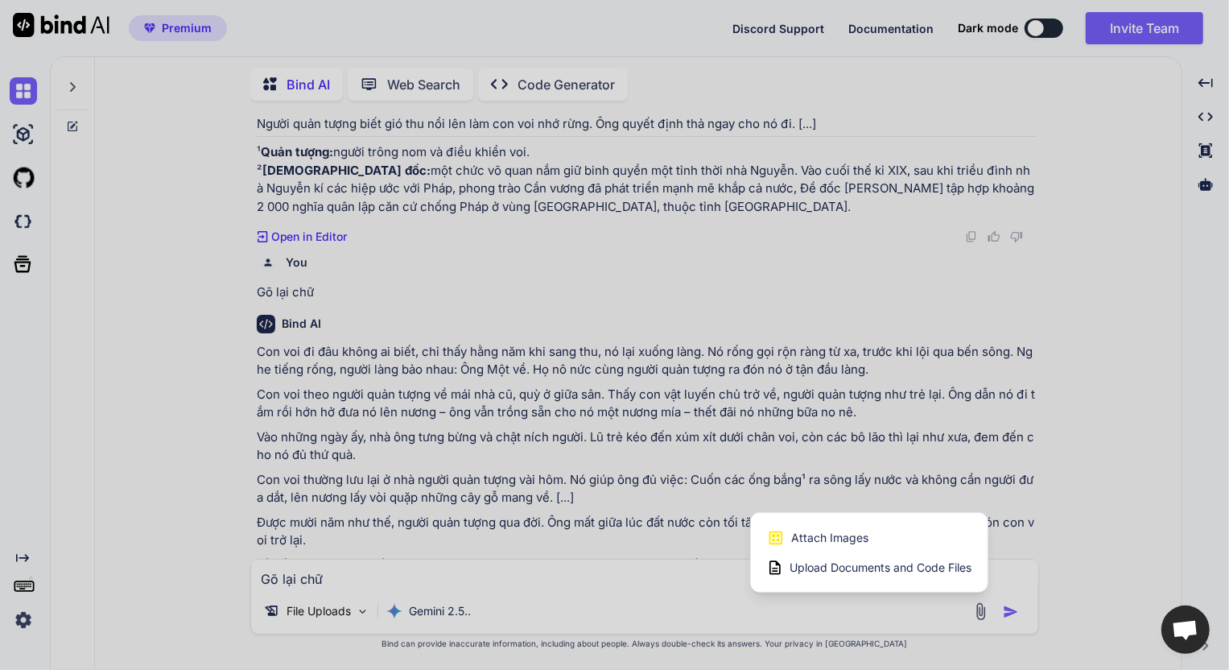
click at [877, 539] on div "Attach Images Image attachments are only supported in Claude and Gemini models." at bounding box center [869, 537] width 204 height 31
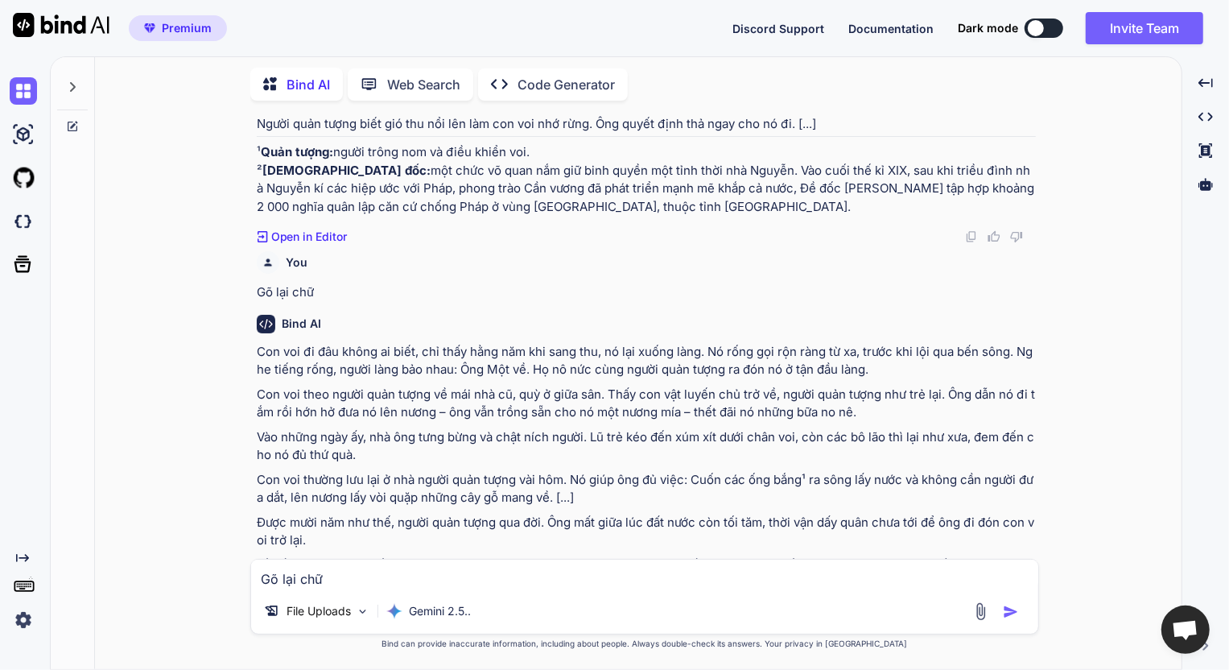
type input "C:\fakepath\screenshot.10.png"
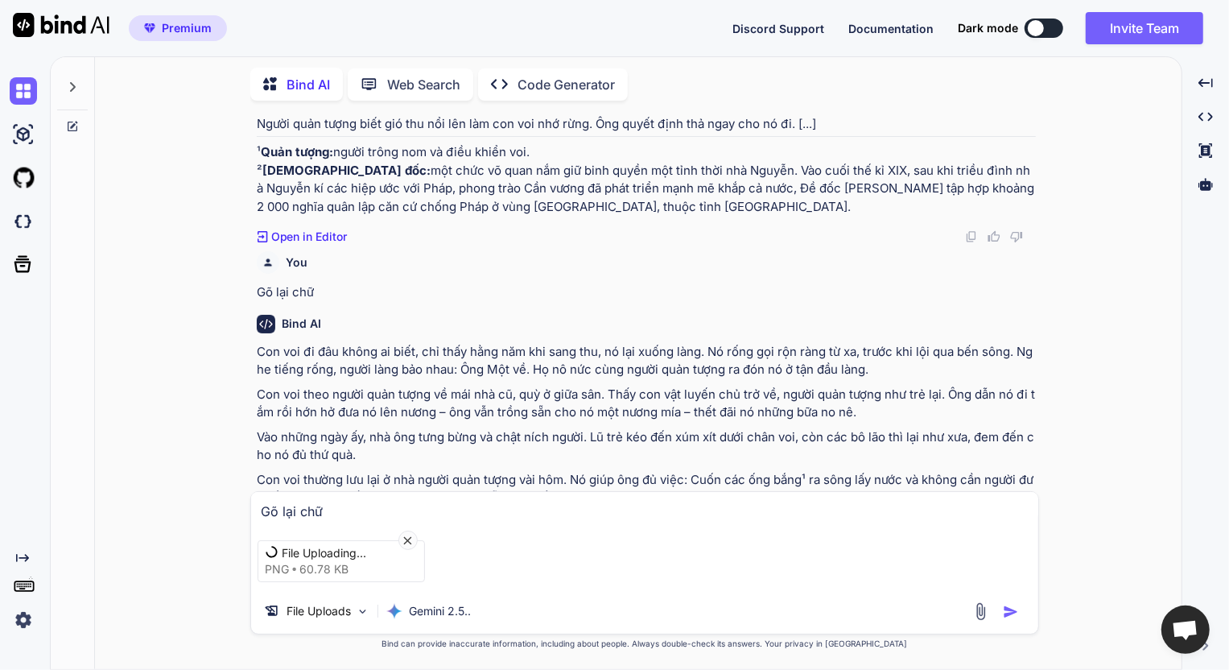
click at [356, 512] on textarea "Gõ lại chữ" at bounding box center [644, 506] width 787 height 29
type textarea "Gõ lại chữ"
click at [410, 534] on icon at bounding box center [408, 541] width 14 height 14
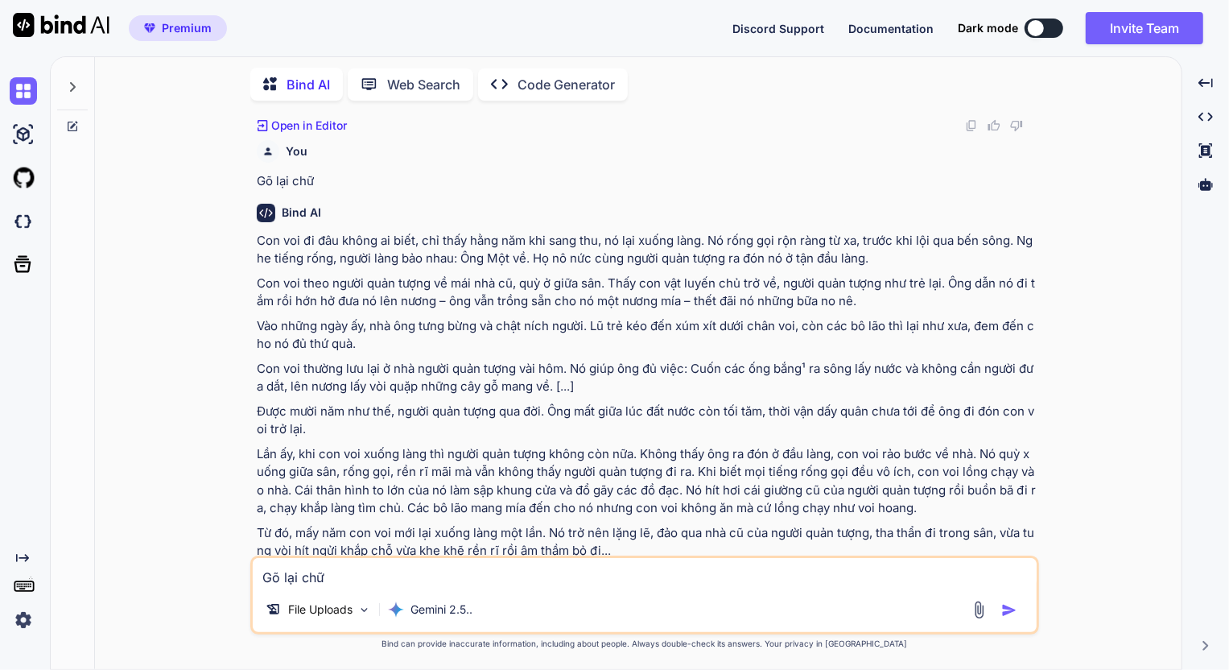
scroll to position [507, 0]
click at [975, 611] on img at bounding box center [979, 609] width 19 height 19
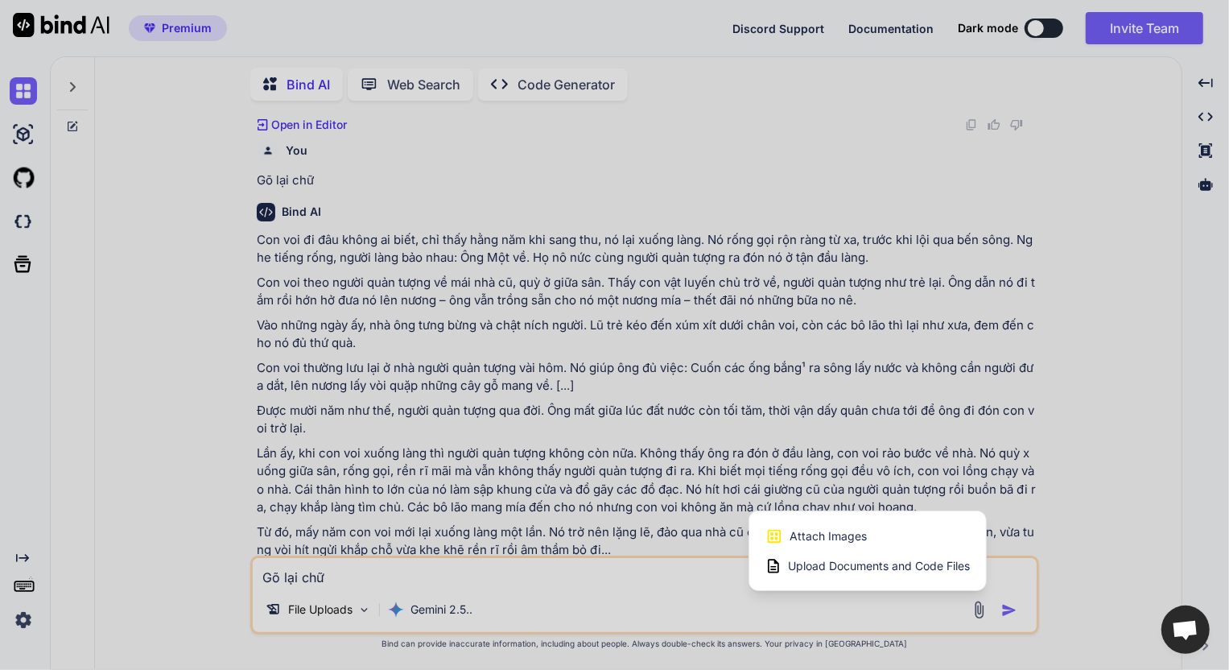
click at [844, 542] on span "Attach Images" at bounding box center [828, 536] width 77 height 16
type textarea "x"
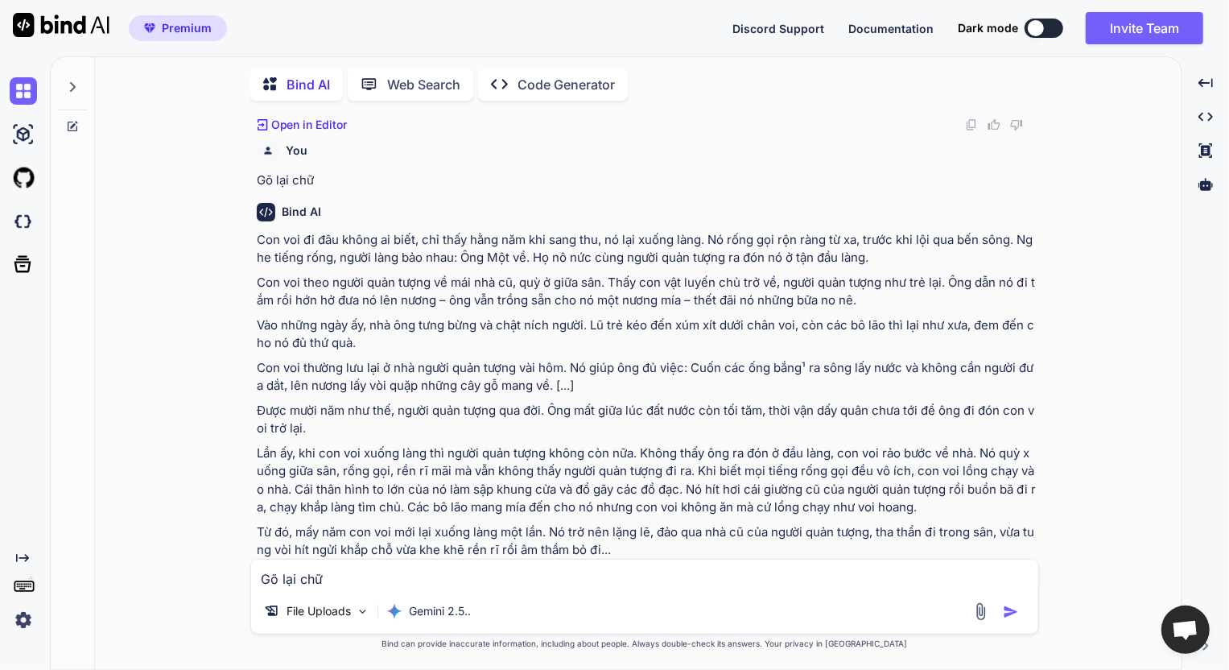
type input "C:\fakepath\screenshot.10.png"
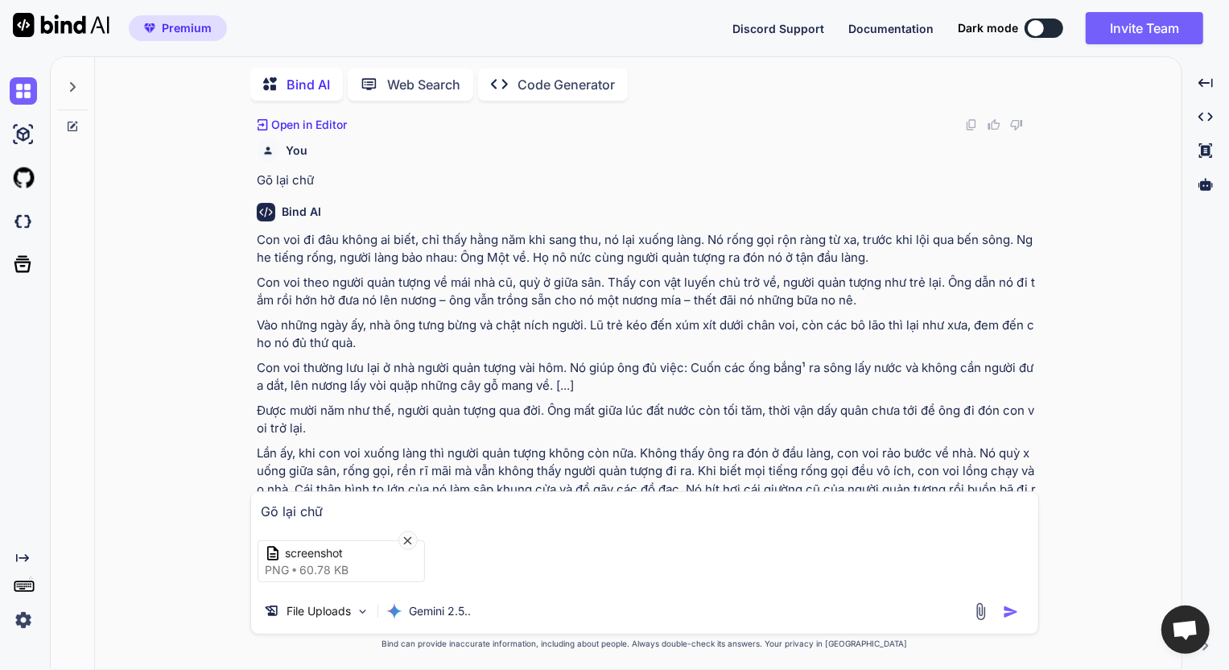
click at [1012, 604] on img "button" at bounding box center [1011, 612] width 16 height 16
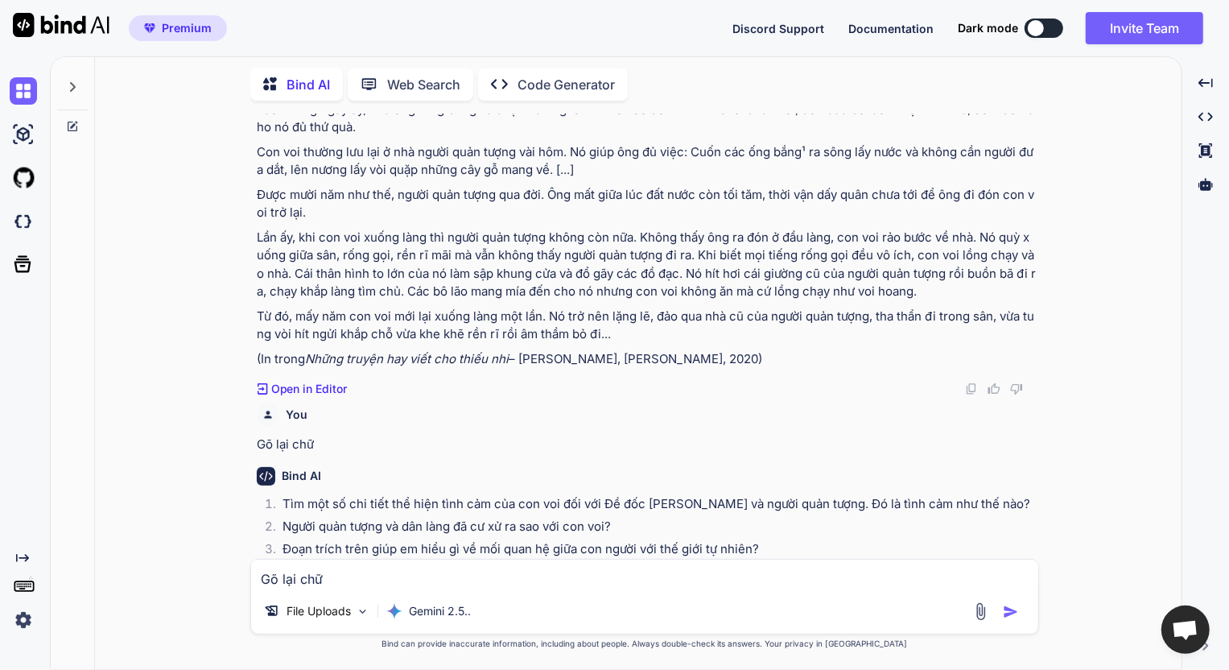
scroll to position [736, 0]
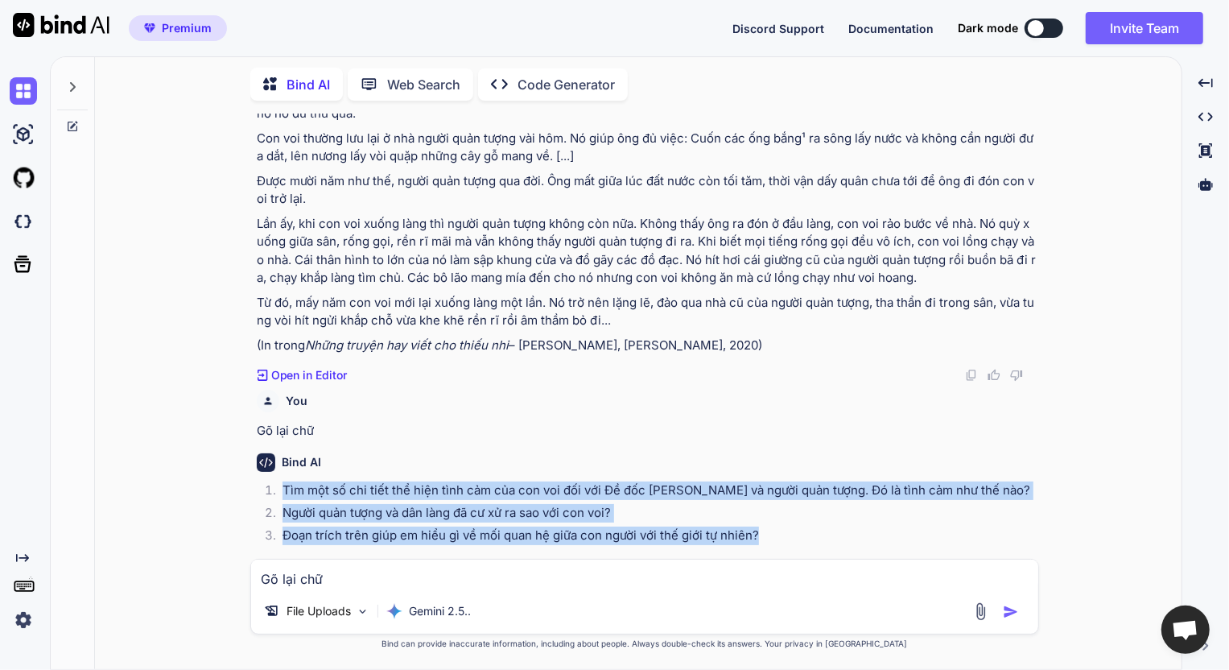
drag, startPoint x: 284, startPoint y: 472, endPoint x: 777, endPoint y: 528, distance: 496.5
click at [777, 528] on ol "Tìm một số chi tiết thể hiện tình cảm của con voi đối với Đề đốc Lê Trực và ngư…" at bounding box center [646, 515] width 779 height 68
copy ol "Tìm một số chi tiết thể hiện tình cảm của con voi đối với Đề đốc Lê Trực và ngư…"
click at [554, 526] on p "Đoạn trích trên giúp em hiểu gì về mối quan hệ giữa con người với thế giới tự n…" at bounding box center [658, 535] width 753 height 19
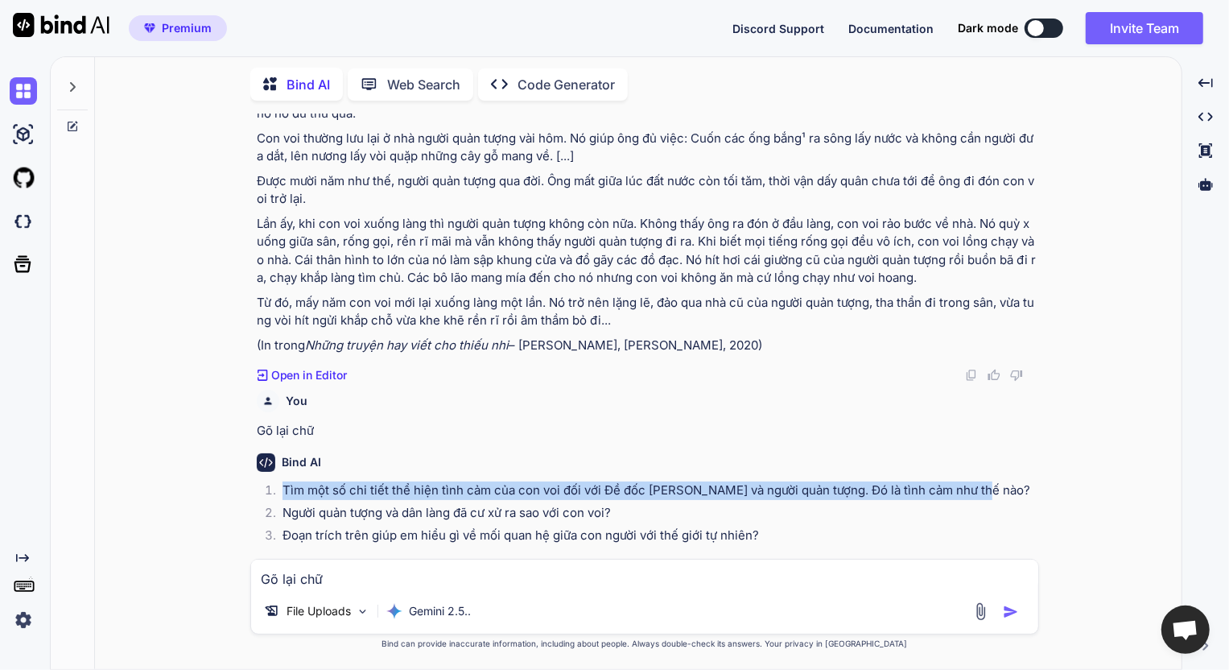
drag, startPoint x: 285, startPoint y: 467, endPoint x: 997, endPoint y: 489, distance: 712.6
click at [996, 481] on p "Tìm một số chi tiết thể hiện tình cảm của con voi đối với Đề đốc [PERSON_NAME] …" at bounding box center [658, 490] width 753 height 19
copy p "Tìm một số chi tiết thể hiện tình cảm của con voi đối với Đề đốc [PERSON_NAME] …"
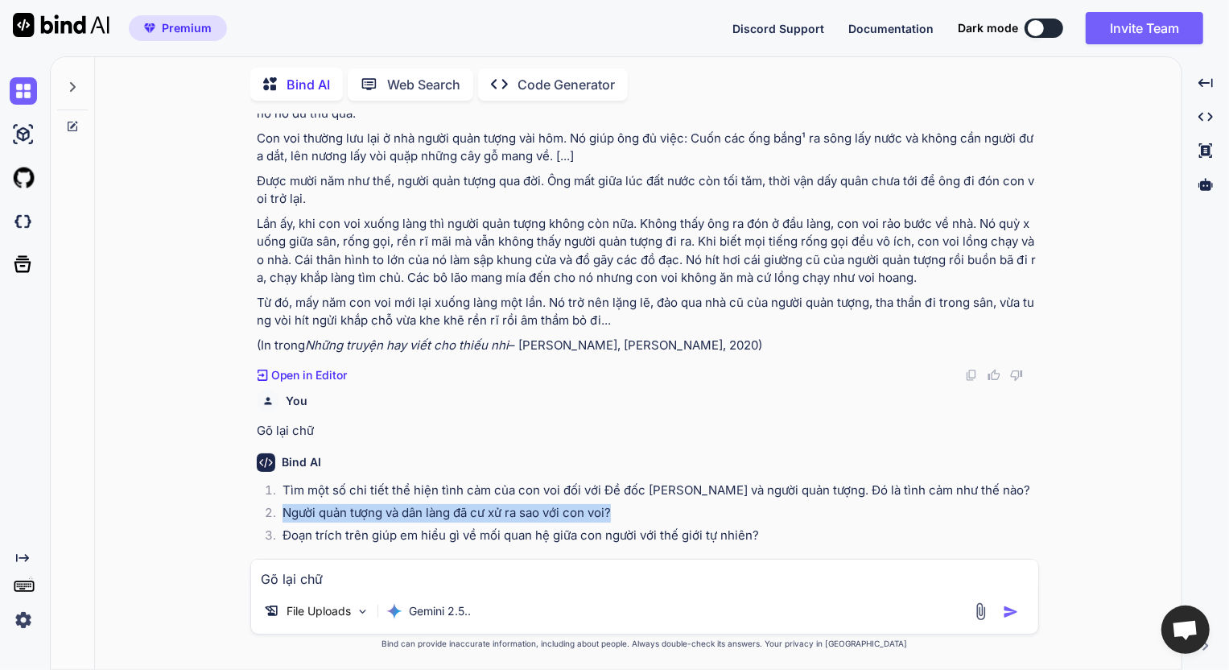
drag, startPoint x: 282, startPoint y: 493, endPoint x: 626, endPoint y: 502, distance: 344.6
click at [626, 504] on li "Người quản tượng và dân làng đã cư xử ra sao với con voi?" at bounding box center [653, 515] width 766 height 23
copy p "Người quản tượng và dân làng đã cư xử ra sao với con voi?"
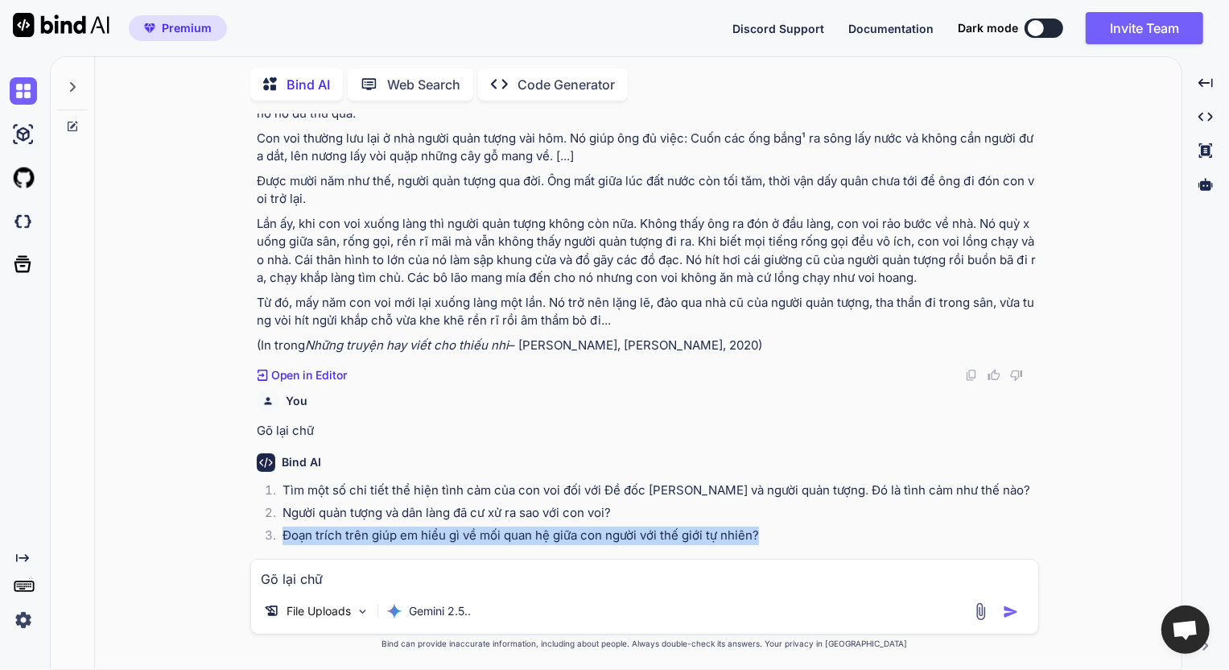
drag, startPoint x: 283, startPoint y: 516, endPoint x: 768, endPoint y: 522, distance: 484.6
click at [768, 526] on p "Đoạn trích trên giúp em hiểu gì về mối quan hệ giữa con người với thế giới tự n…" at bounding box center [658, 535] width 753 height 19
copy p "Đoạn trích trên giúp em hiểu gì về mối quan hệ giữa con người với thế giới tự n…"
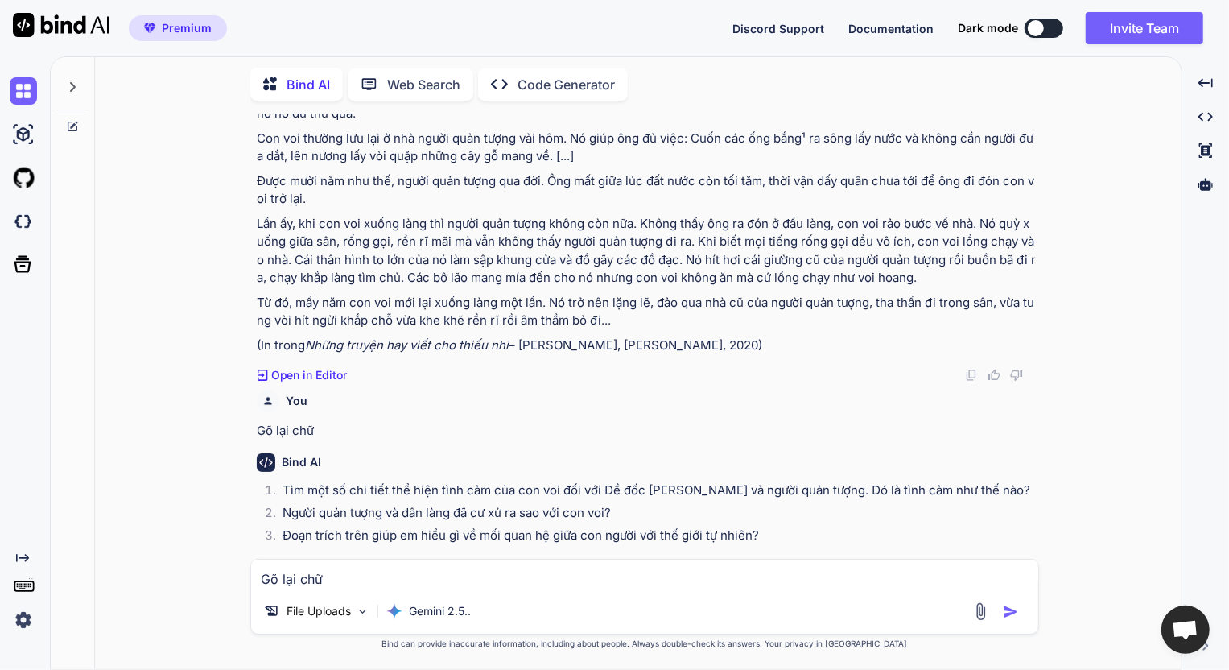
click at [196, 469] on div "You Gõ lại chữ trong hình Bind AI Chắc chắn rồi, đây là nội dung văn bản trong …" at bounding box center [645, 390] width 1074 height 555
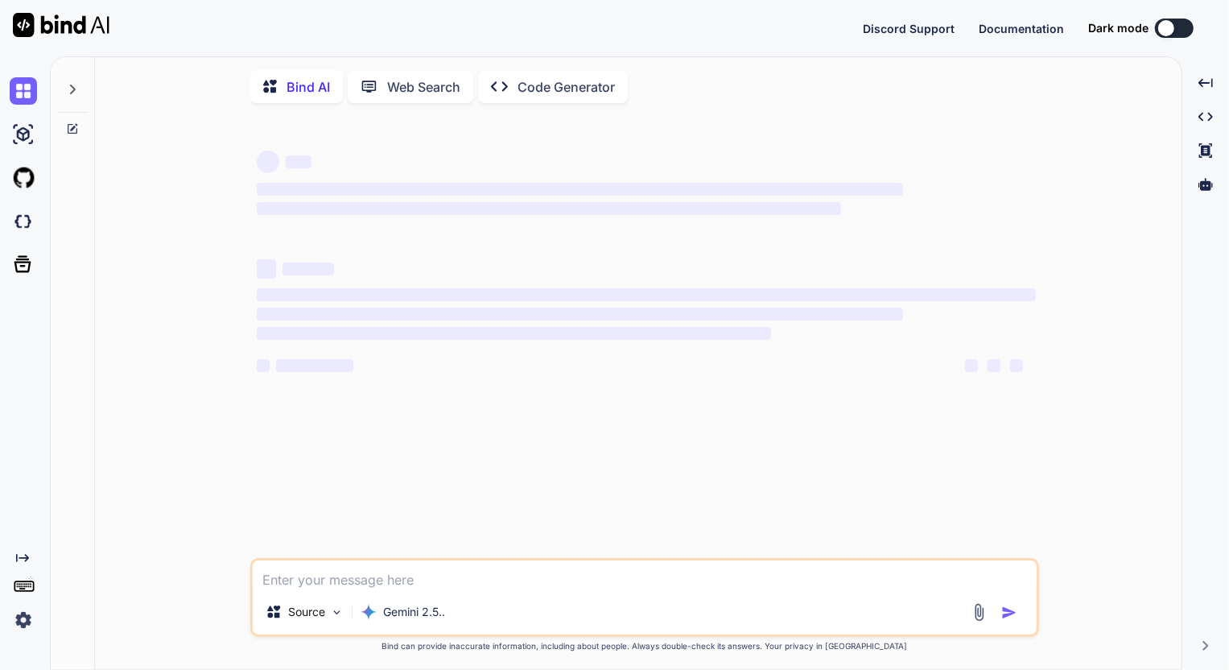
click at [374, 582] on textarea at bounding box center [645, 574] width 784 height 29
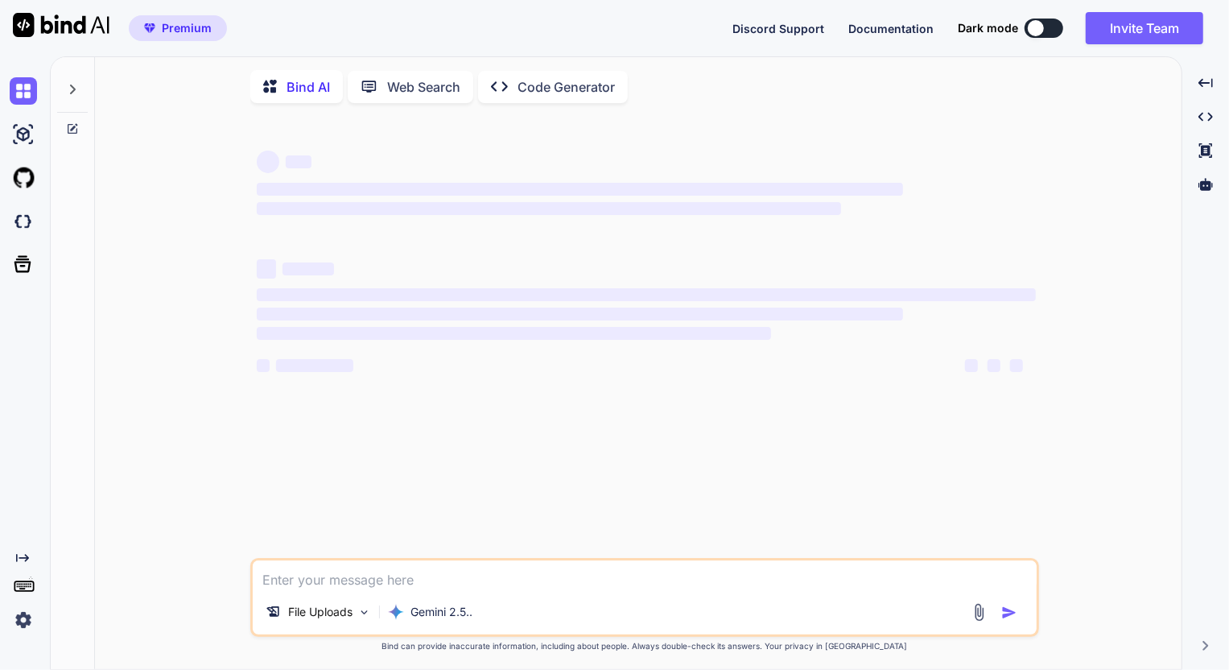
click at [979, 617] on img at bounding box center [979, 612] width 19 height 19
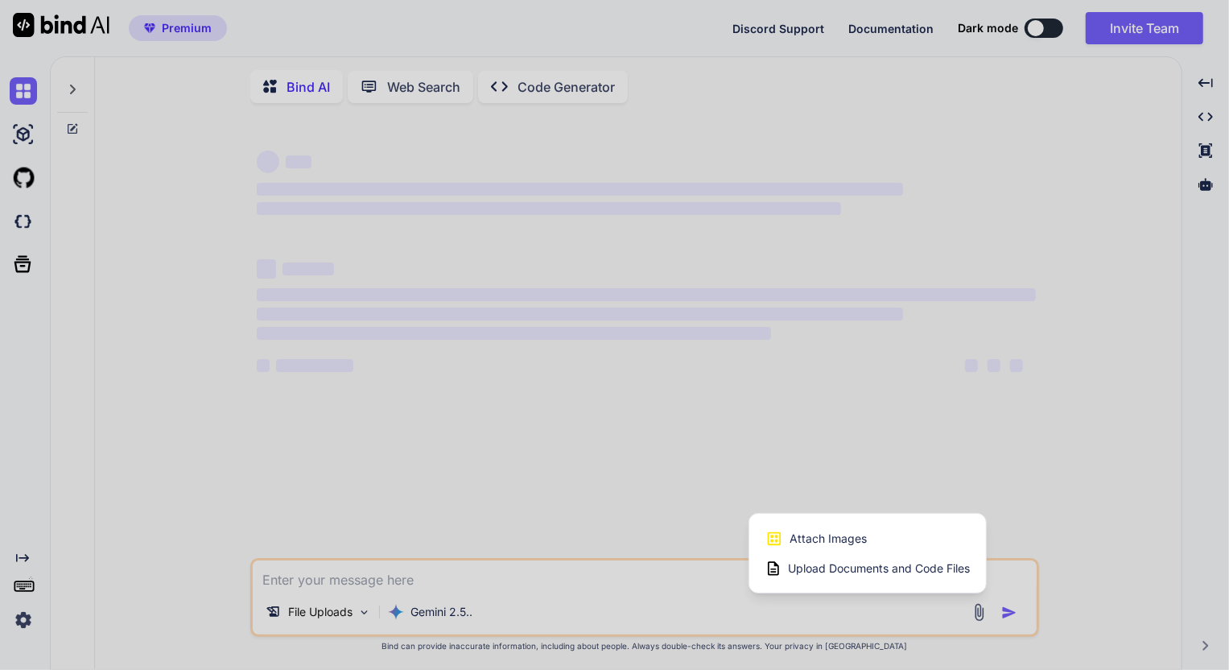
scroll to position [6, 0]
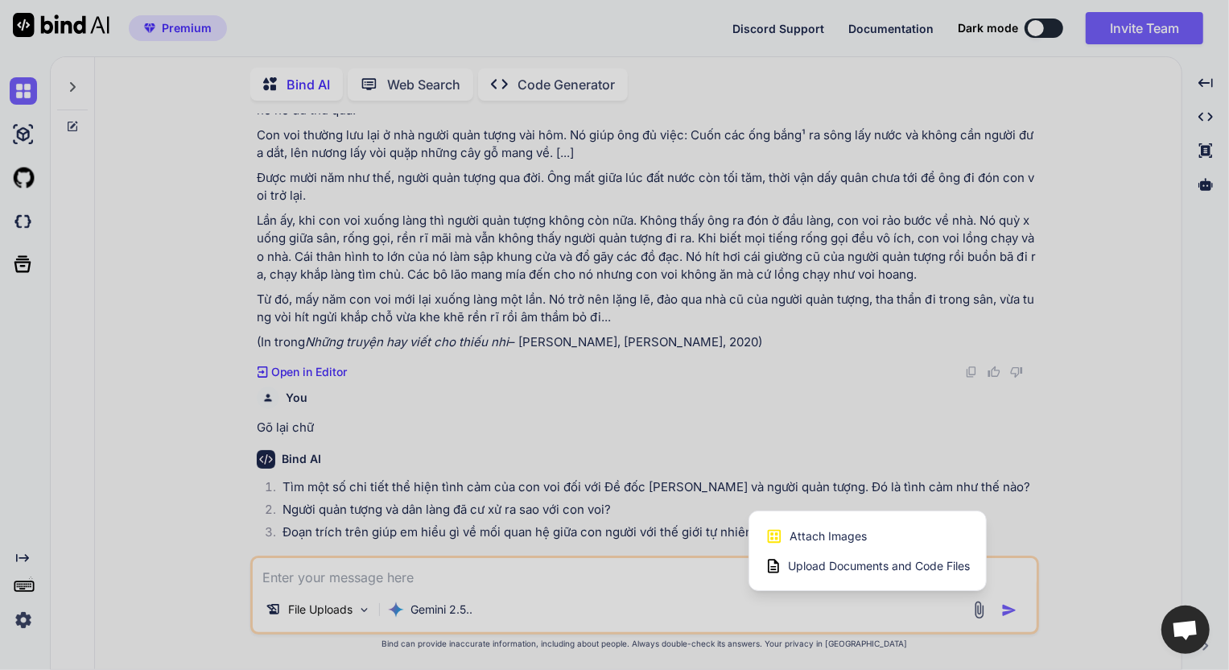
click at [835, 546] on div "Attach Images Image attachments are only supported in Claude and Gemini models." at bounding box center [867, 536] width 204 height 31
type textarea "x"
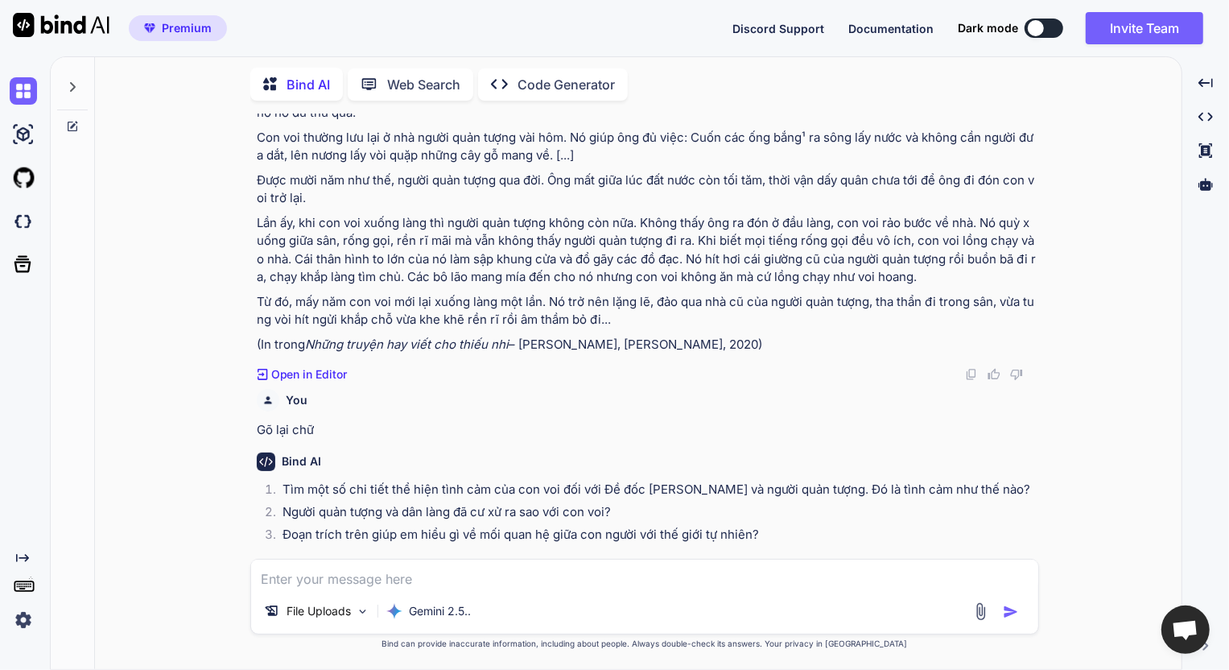
type input "C:\fakepath\screenshot.11.png"
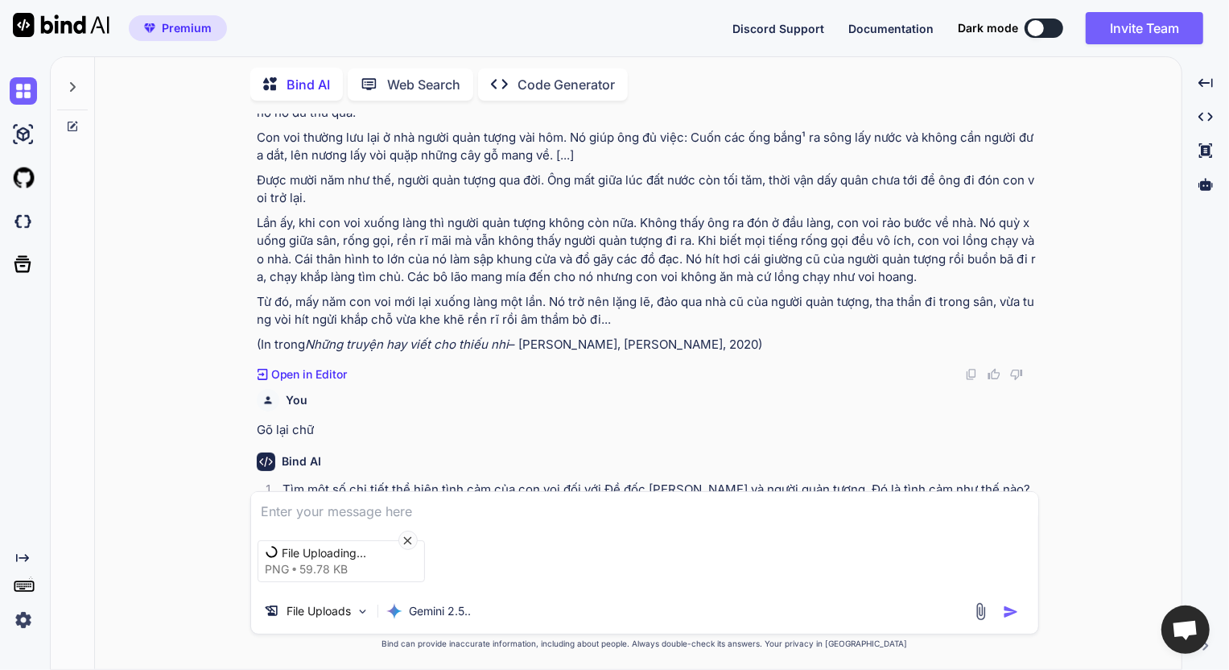
scroll to position [740, 0]
click at [423, 513] on textarea at bounding box center [644, 506] width 787 height 29
type textarea "Gõ lại chữ"
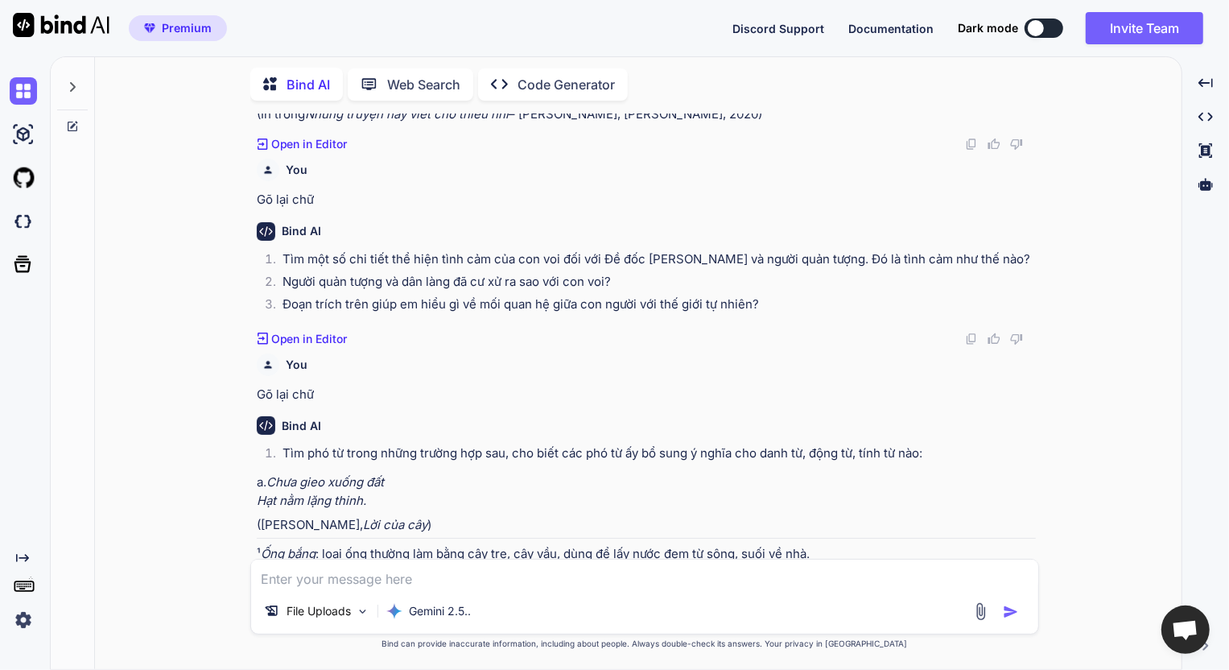
scroll to position [982, 0]
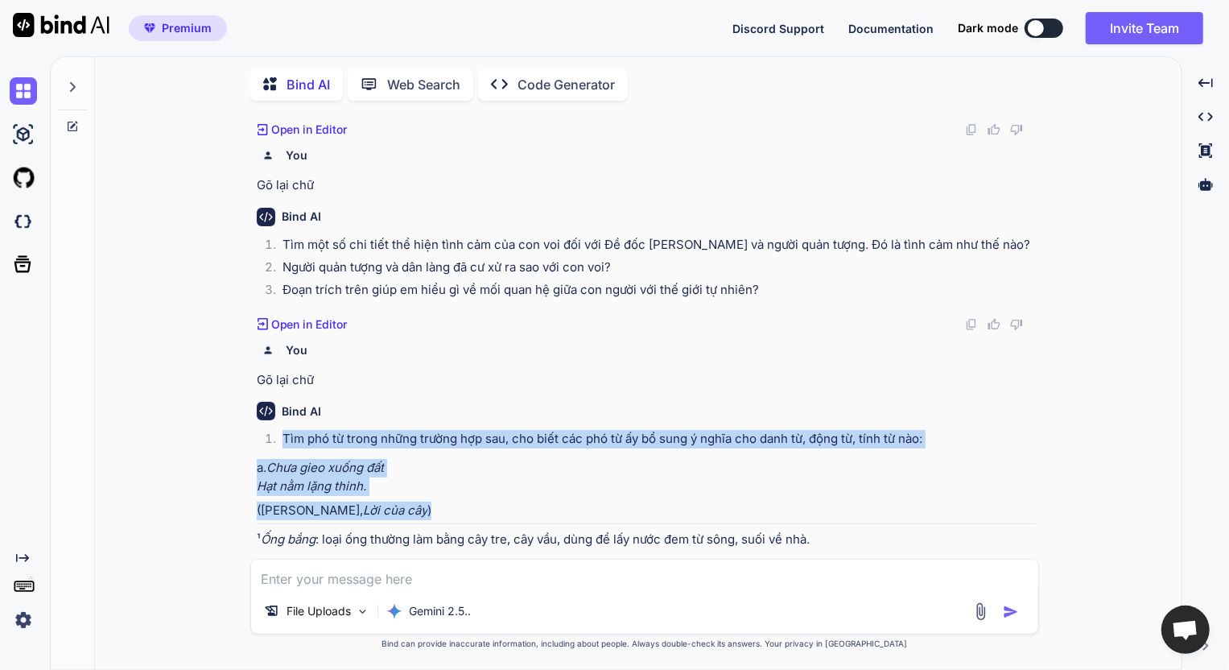
drag, startPoint x: 449, startPoint y: 491, endPoint x: 243, endPoint y: 410, distance: 221.5
click at [243, 410] on div "You Gõ lại chữ trong hình Bind AI Chắc chắn rồi, đây là nội dung văn bản trong …" at bounding box center [645, 390] width 1074 height 555
copy div "Tìm phó từ trong những trường hợp sau, cho biết các phó từ ấy bổ sung ý nghĩa c…"
